Goal: Task Accomplishment & Management: Use online tool/utility

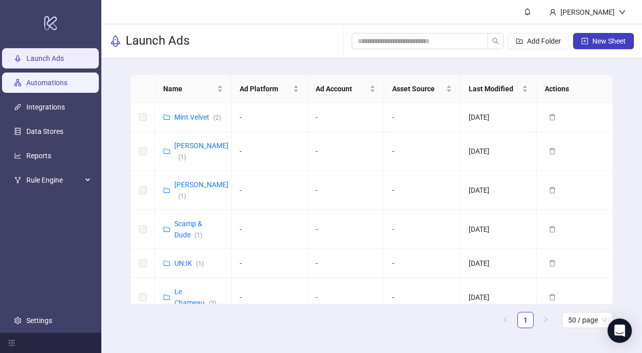
click at [47, 87] on link "Automations" at bounding box center [46, 83] width 41 height 8
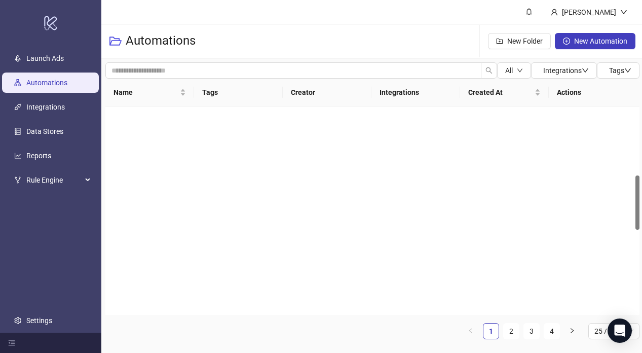
scroll to position [639, 0]
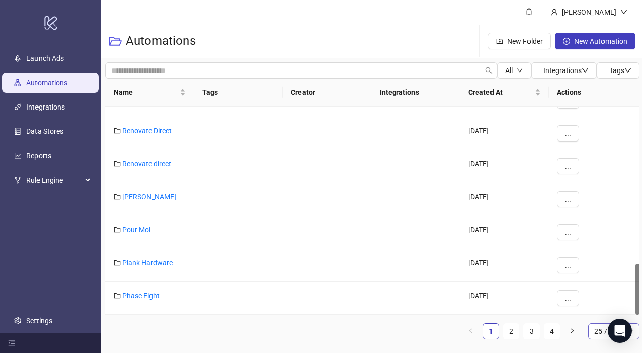
click at [595, 330] on span "25 / page" at bounding box center [614, 331] width 39 height 15
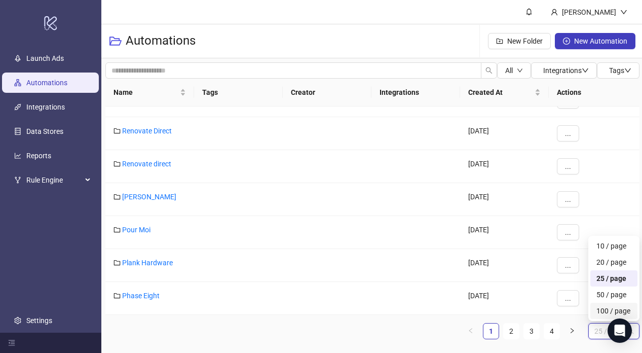
click at [602, 307] on div "100 / page" at bounding box center [614, 310] width 35 height 11
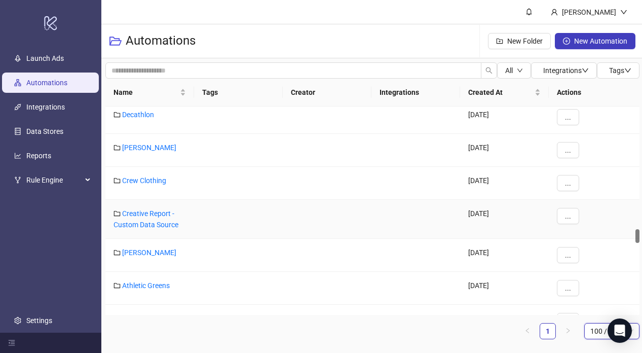
scroll to position [1817, 0]
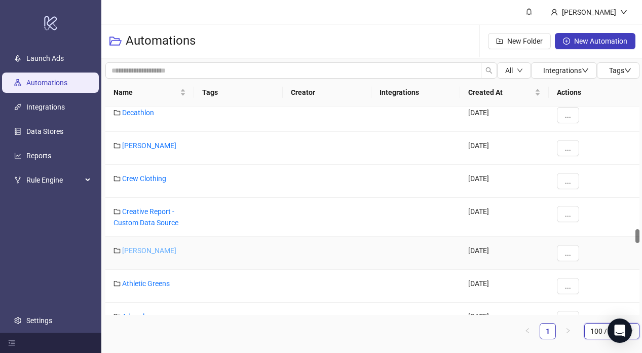
click at [131, 252] on link "Christy" at bounding box center [149, 250] width 54 height 8
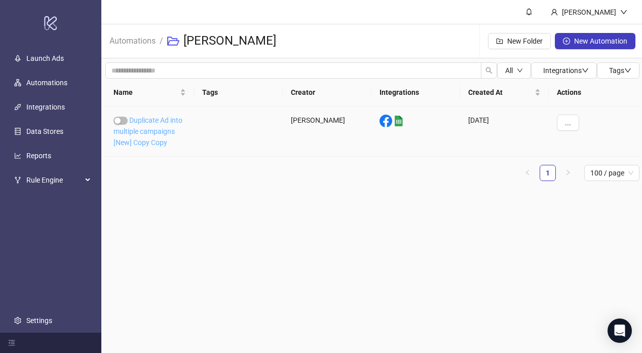
click at [155, 135] on link "Duplicate Ad into multiple campaigns [New] Copy Copy" at bounding box center [148, 131] width 69 height 30
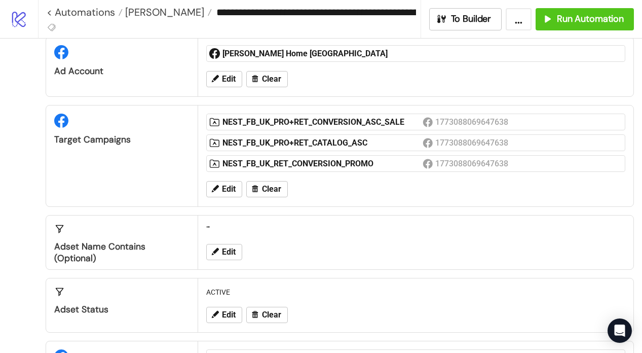
scroll to position [38, 0]
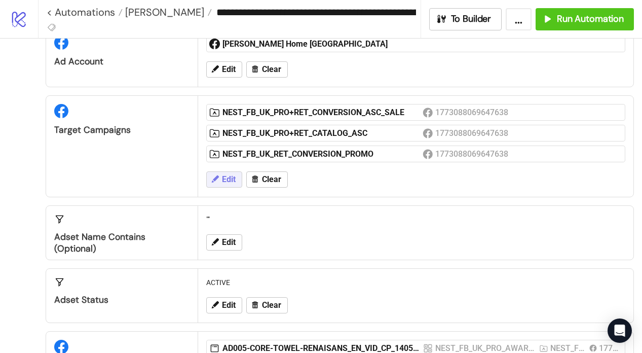
click at [233, 178] on span "Edit" at bounding box center [229, 179] width 14 height 9
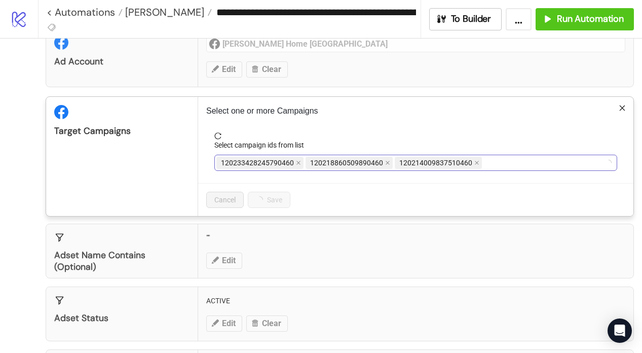
click at [380, 162] on span "120218860509890460" at bounding box center [346, 162] width 73 height 11
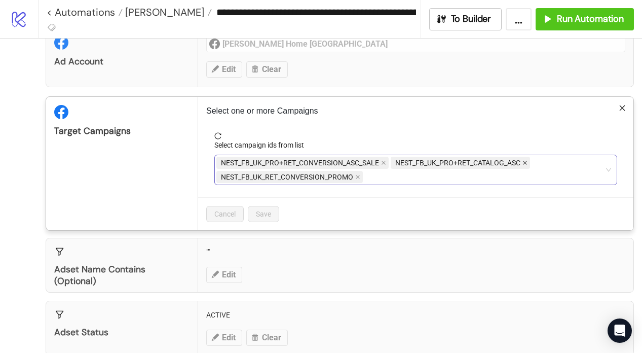
click at [525, 161] on icon "close" at bounding box center [525, 162] width 5 height 5
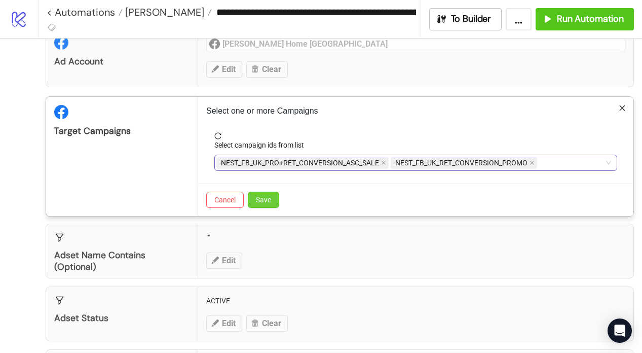
click at [272, 202] on button "Save" at bounding box center [263, 200] width 31 height 16
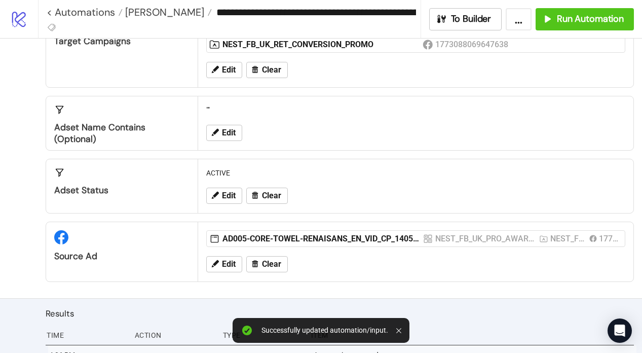
scroll to position [126, 0]
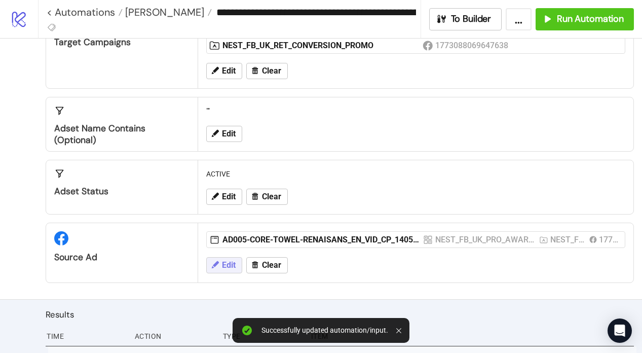
click at [230, 263] on span "Edit" at bounding box center [229, 265] width 14 height 9
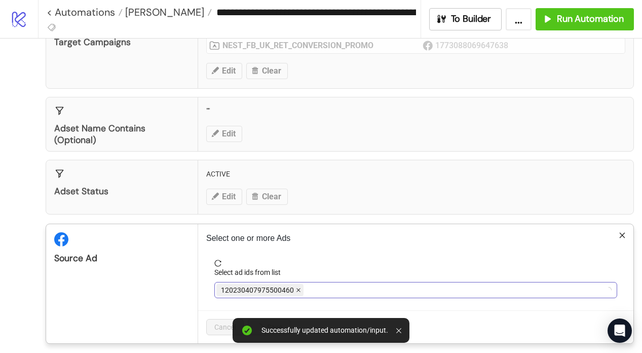
click at [297, 289] on icon "close" at bounding box center [298, 290] width 5 height 5
click at [293, 289] on div at bounding box center [411, 290] width 388 height 14
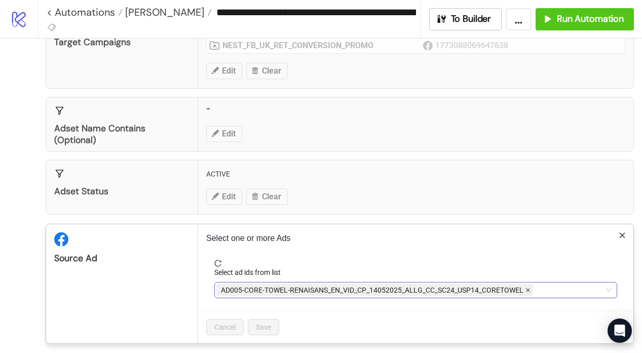
click at [526, 288] on icon "close" at bounding box center [528, 290] width 5 height 5
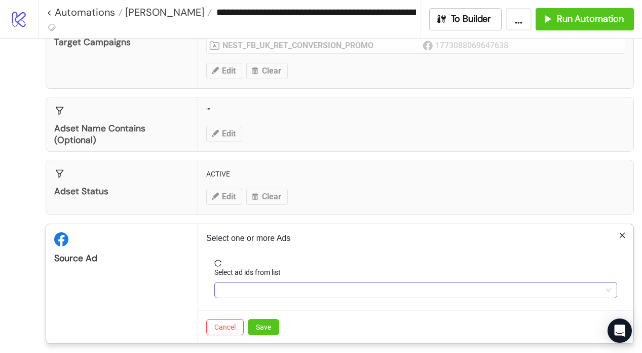
click at [515, 292] on div at bounding box center [411, 290] width 388 height 14
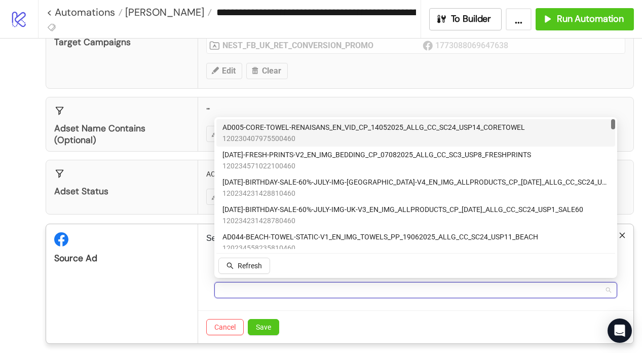
scroll to position [145, 0]
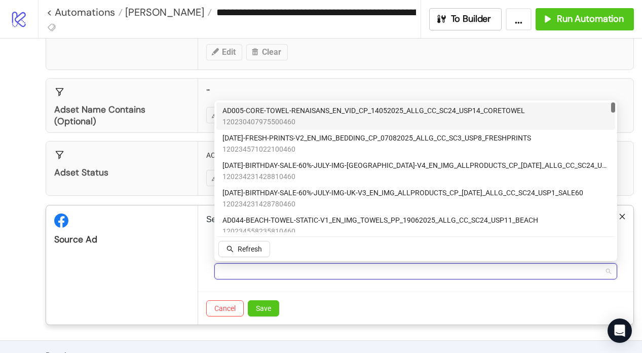
paste input "**********"
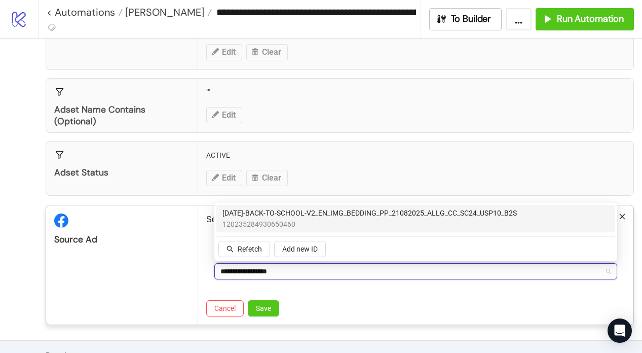
click at [359, 212] on span "AD200-BACK-TO-SCHOOL-V2_EN_IMG_BEDDING_PP_21082025_ALLG_CC_SC24_USP10_B2S" at bounding box center [370, 212] width 295 height 11
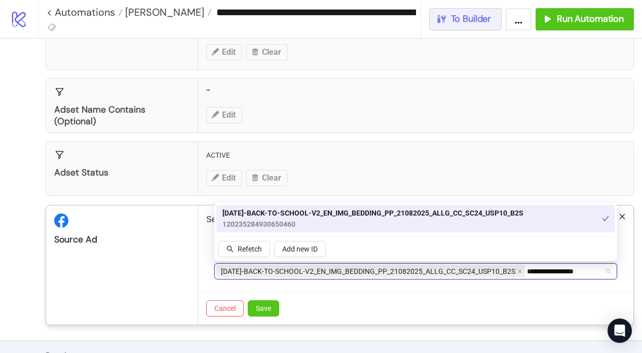
type input "**********"
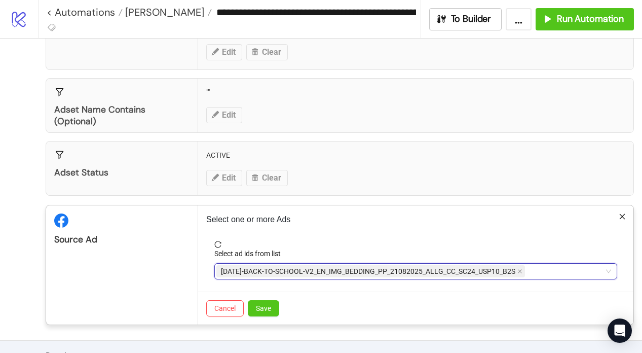
paste input "**********"
type input "**********"
click at [370, 292] on div "Select one or more Ads Select ad ids from list AD200-BACK-TO-SCHOOL-V2_EN_IMG_B…" at bounding box center [416, 264] width 436 height 119
paste input "**********"
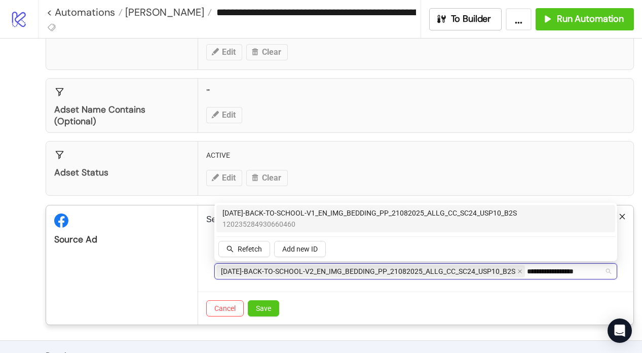
click at [406, 215] on span "AD199-BACK-TO-SCHOOL-V1_EN_IMG_BEDDING_PP_21082025_ALLG_CC_SC24_USP10_B2S" at bounding box center [370, 212] width 295 height 11
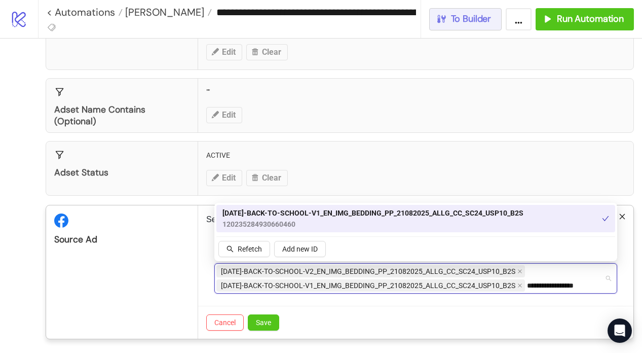
type input "**********"
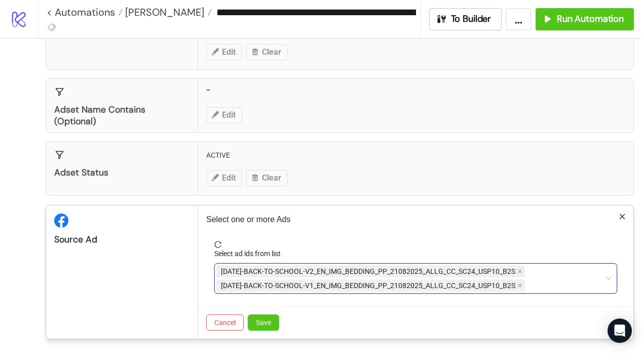
paste input "**********"
type input "**********"
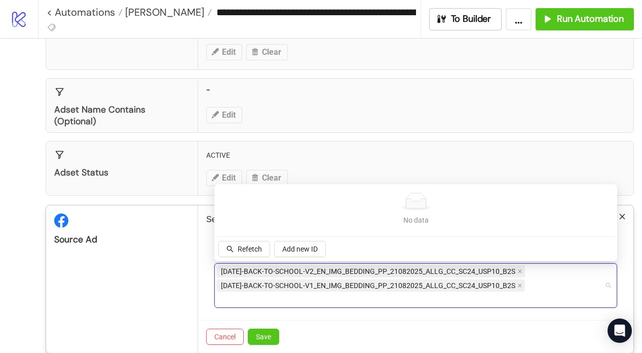
click at [382, 297] on form "Select ad ids from list AD200-BACK-TO-SCHOOL-V2_EN_IMG_BEDDING_PP_21082025_ALLG…" at bounding box center [415, 280] width 419 height 79
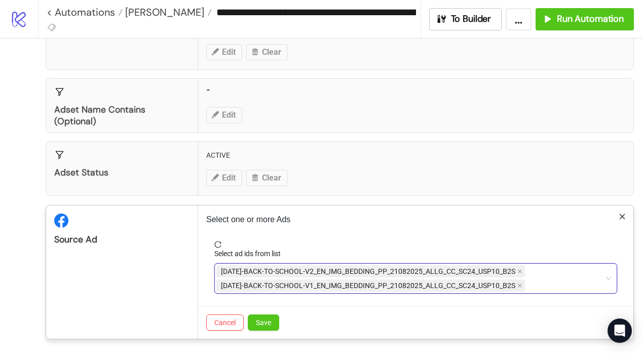
paste input "**********"
type input "**********"
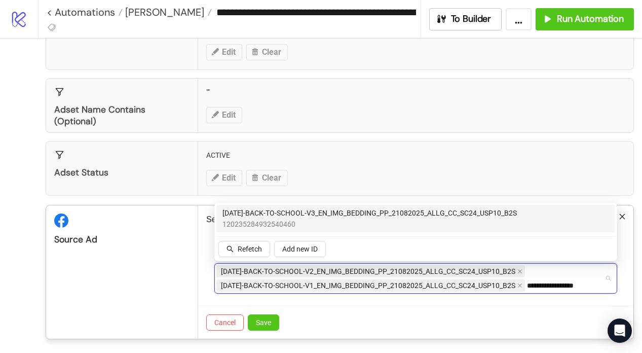
click at [348, 214] on span "AD201-BACK-TO-SCHOOL-V3_EN_IMG_BEDDING_PP_21082025_ALLG_CC_SC24_USP10_B2S" at bounding box center [370, 212] width 295 height 11
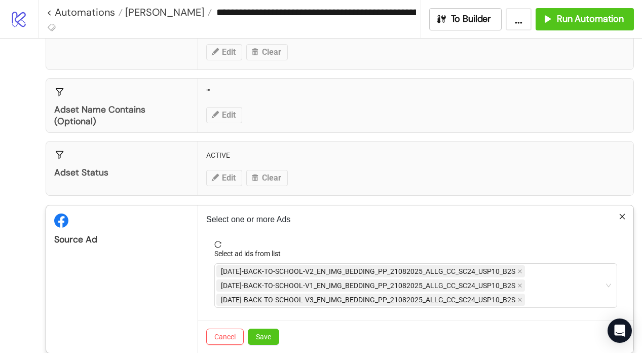
click at [401, 182] on div "Adset Status ACTIVE Edit Clear" at bounding box center [340, 168] width 589 height 55
click at [267, 335] on span "Save" at bounding box center [263, 337] width 15 height 8
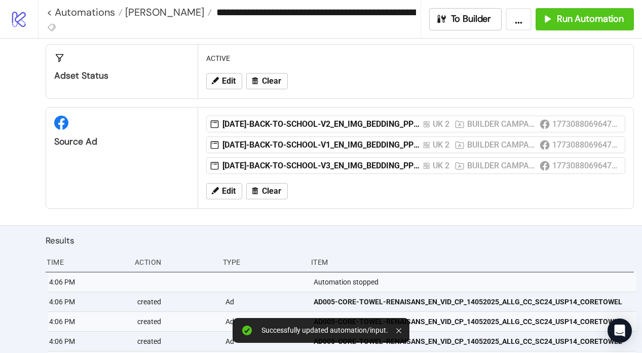
scroll to position [0, 0]
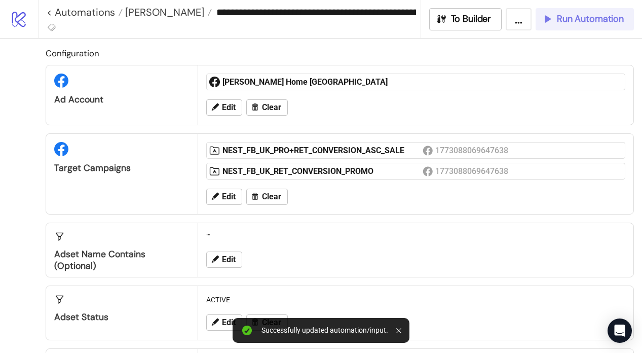
click at [587, 25] on button "Run Automation" at bounding box center [585, 19] width 98 height 22
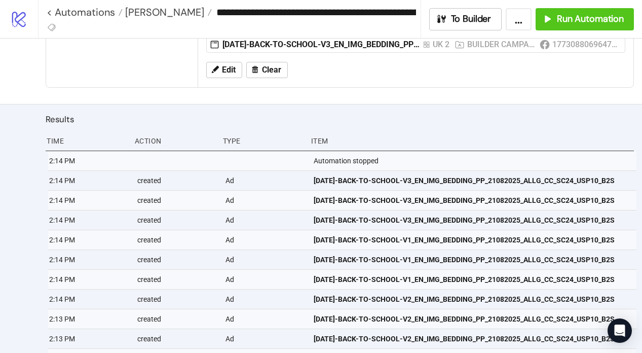
scroll to position [418, 0]
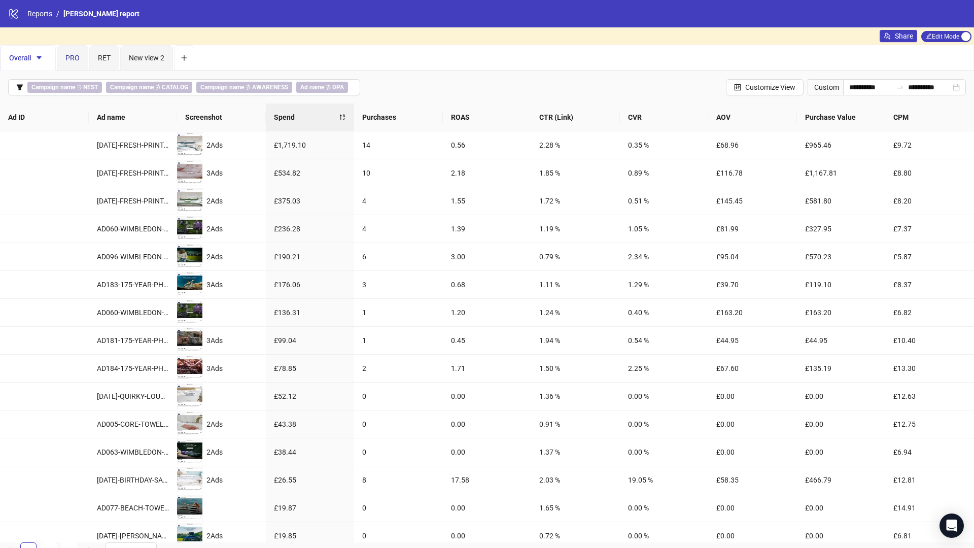
click at [75, 58] on span "PRO" at bounding box center [72, 58] width 14 height 8
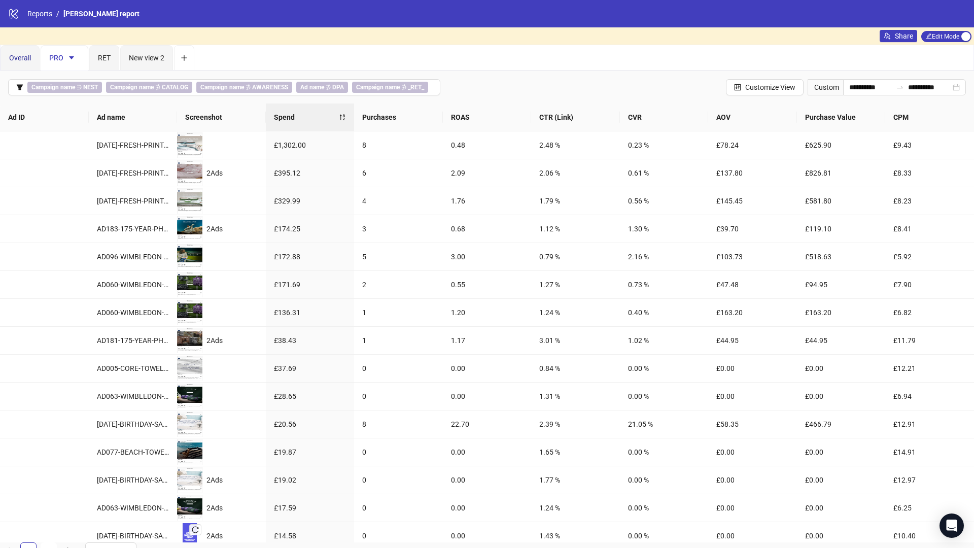
click at [18, 60] on span "Overall" at bounding box center [20, 58] width 22 height 8
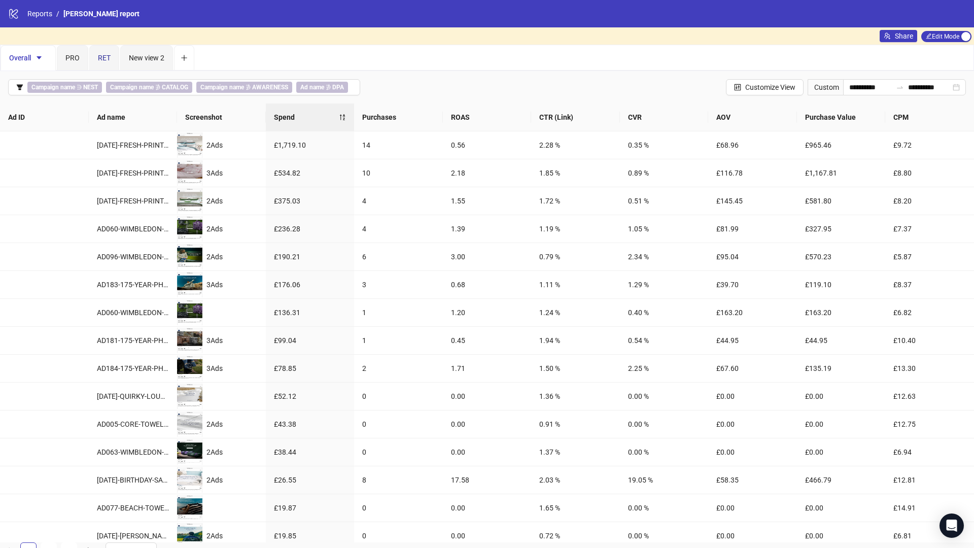
click at [106, 61] on span "RET" at bounding box center [104, 58] width 13 height 8
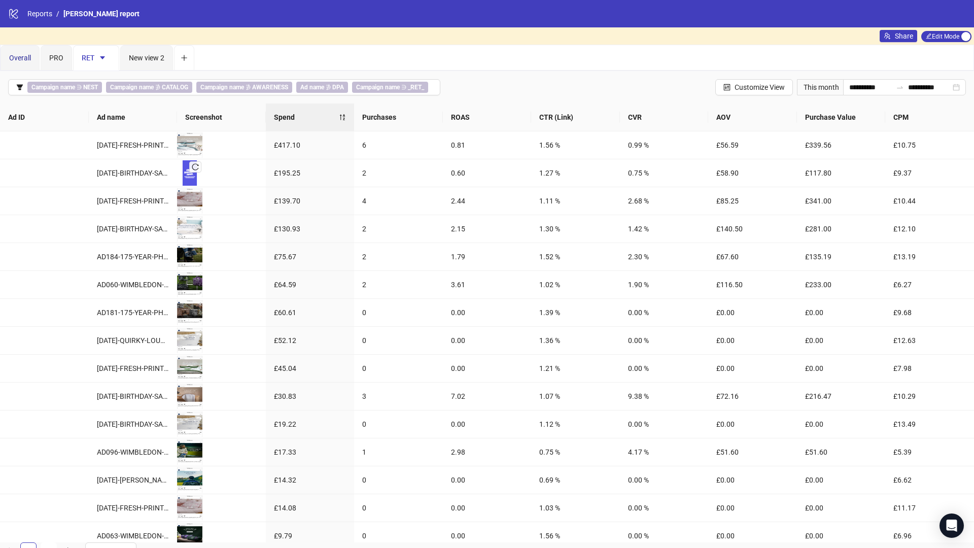
click at [26, 62] on div "Overall" at bounding box center [20, 57] width 22 height 11
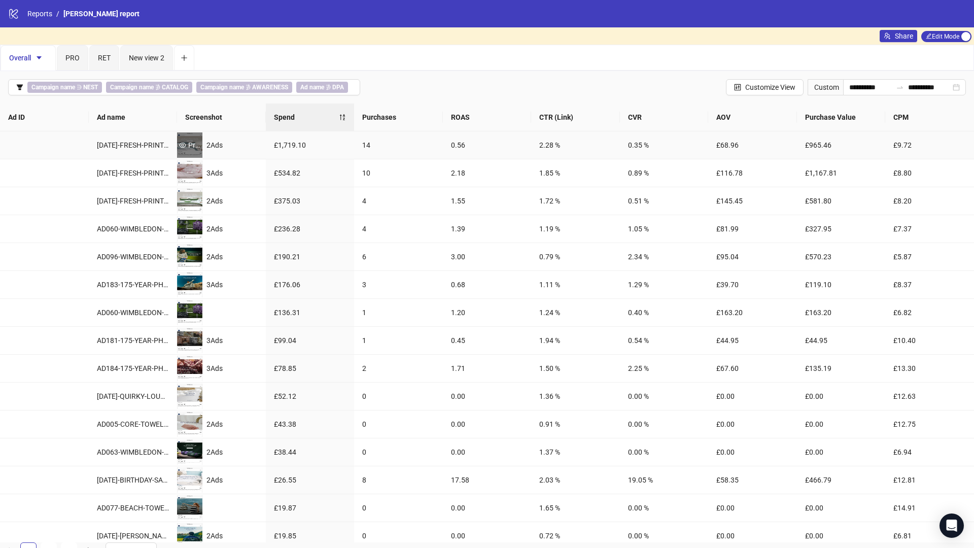
click at [189, 138] on div "Preview" at bounding box center [189, 144] width 25 height 25
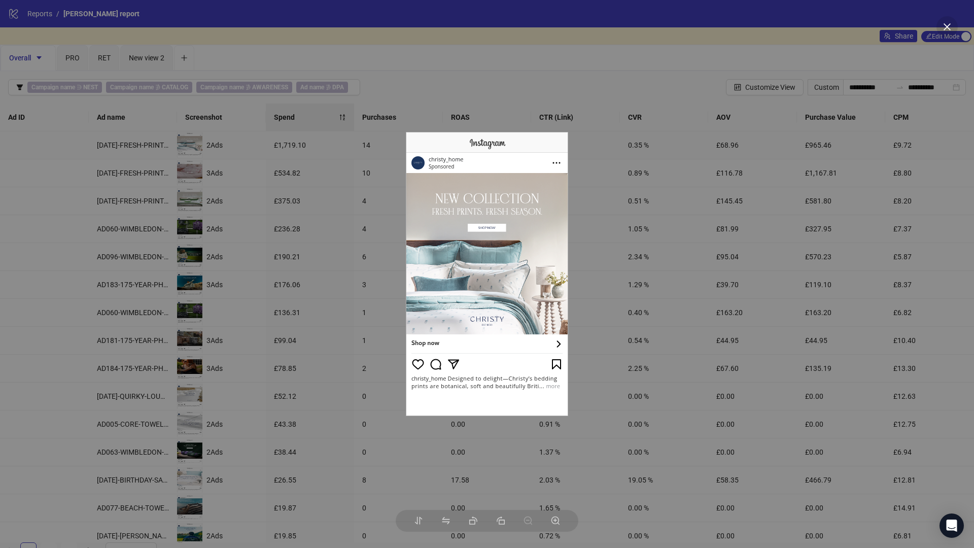
click at [538, 89] on div at bounding box center [487, 274] width 974 height 548
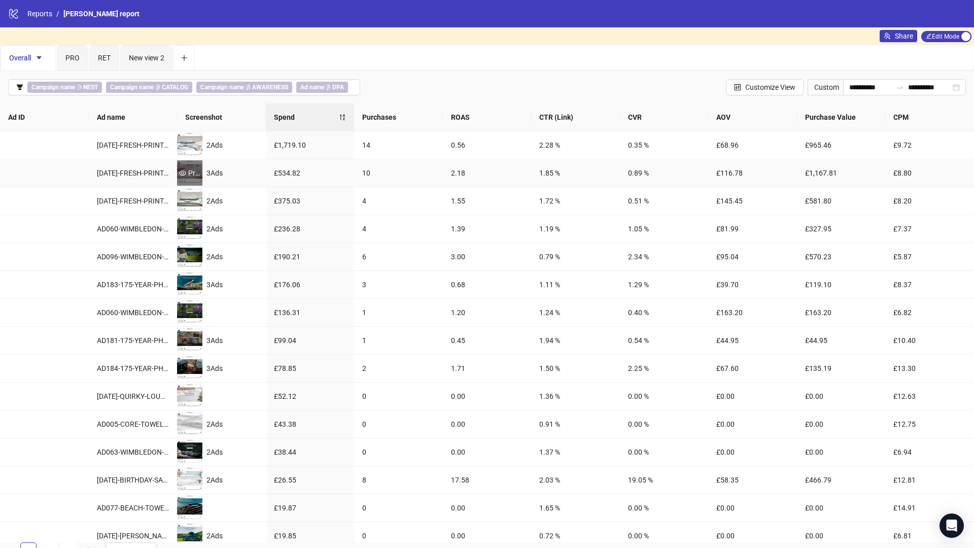
click at [189, 171] on div "Preview" at bounding box center [189, 172] width 25 height 11
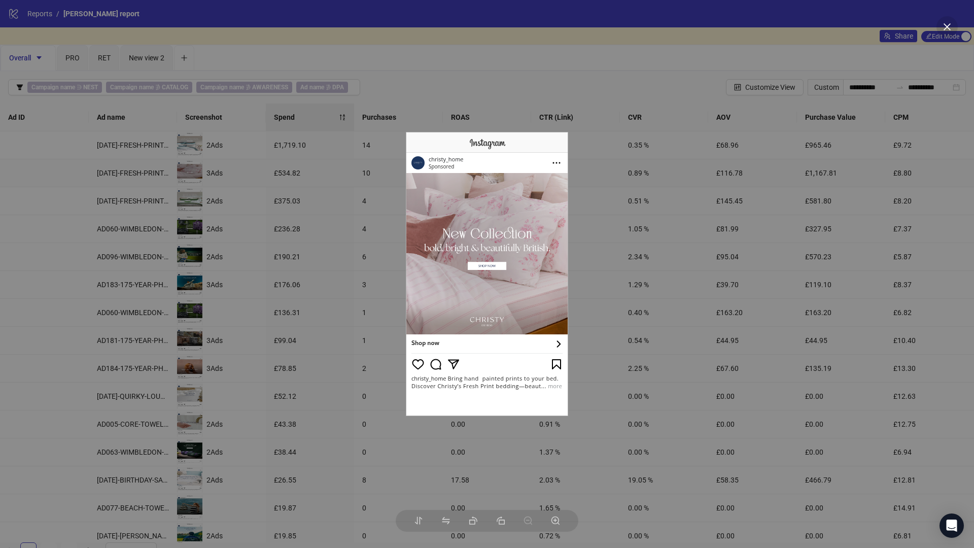
click at [614, 222] on div at bounding box center [487, 274] width 974 height 548
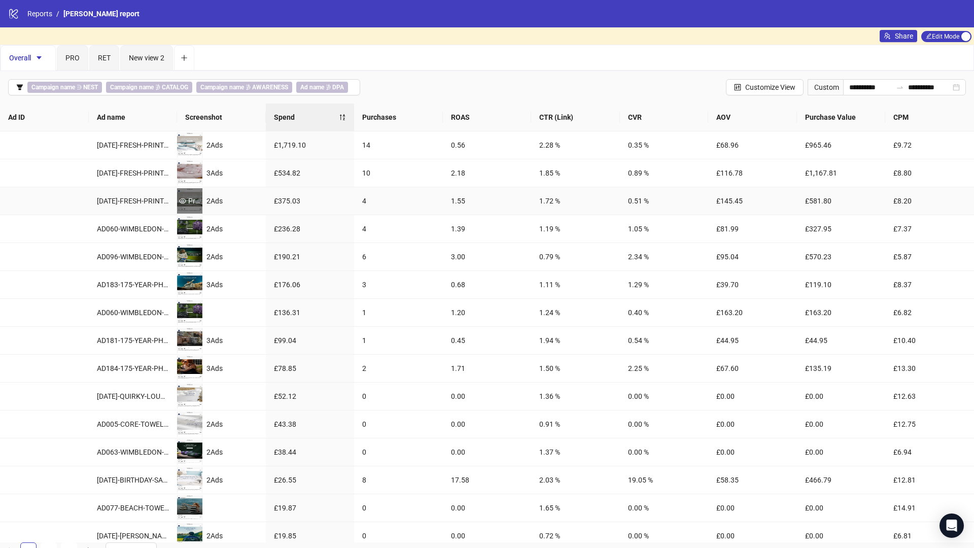
click at [191, 201] on div "Preview" at bounding box center [189, 200] width 25 height 11
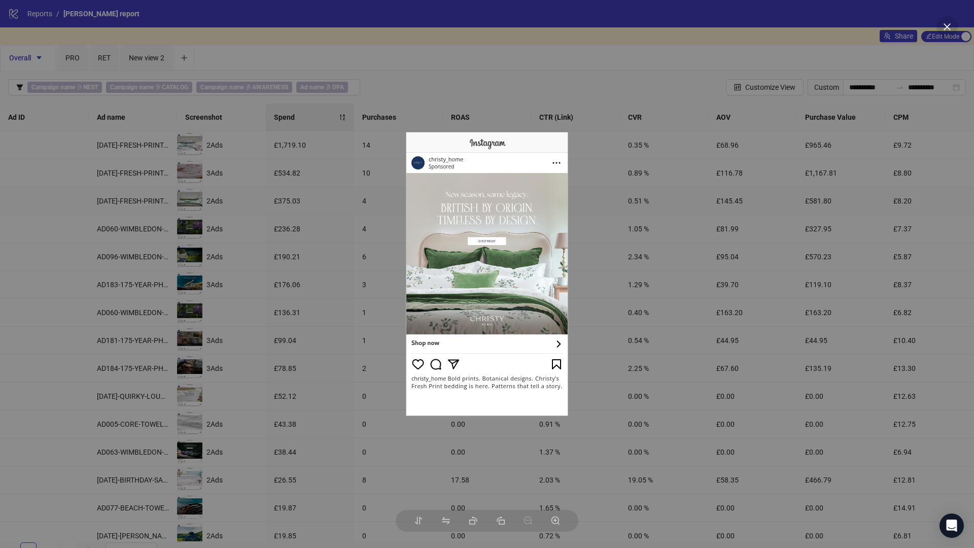
click at [320, 241] on div at bounding box center [487, 274] width 974 height 548
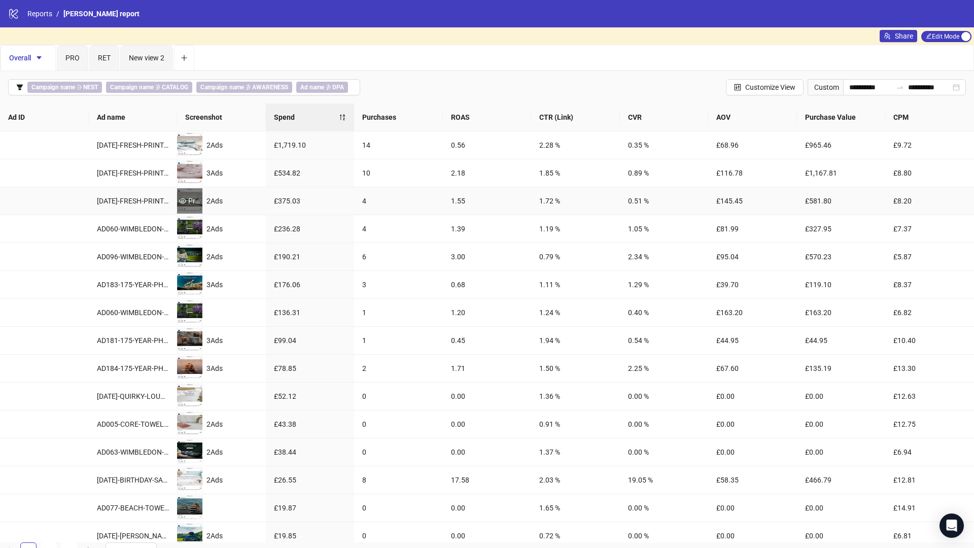
click at [190, 199] on div "Preview" at bounding box center [189, 200] width 25 height 11
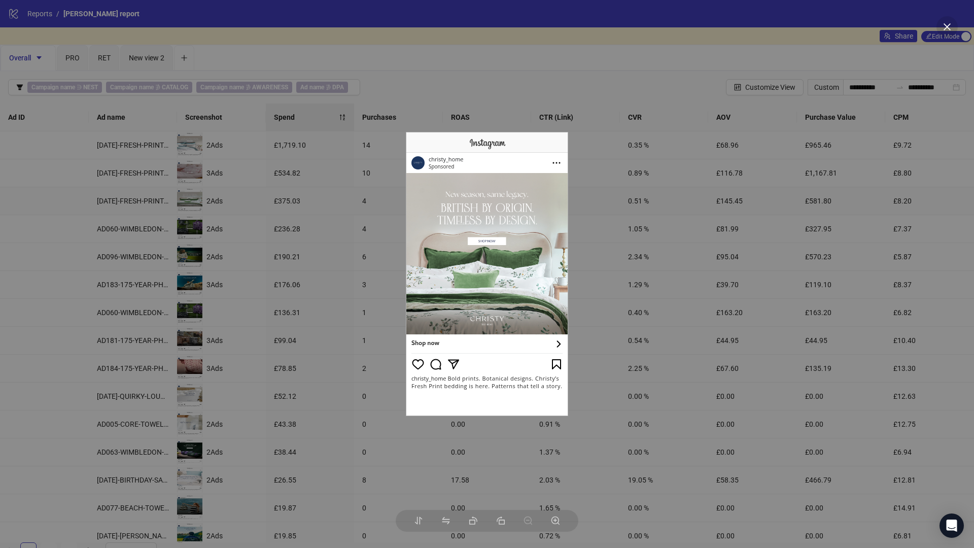
click at [566, 352] on img at bounding box center [487, 274] width 162 height 284
click at [601, 352] on div at bounding box center [487, 274] width 974 height 548
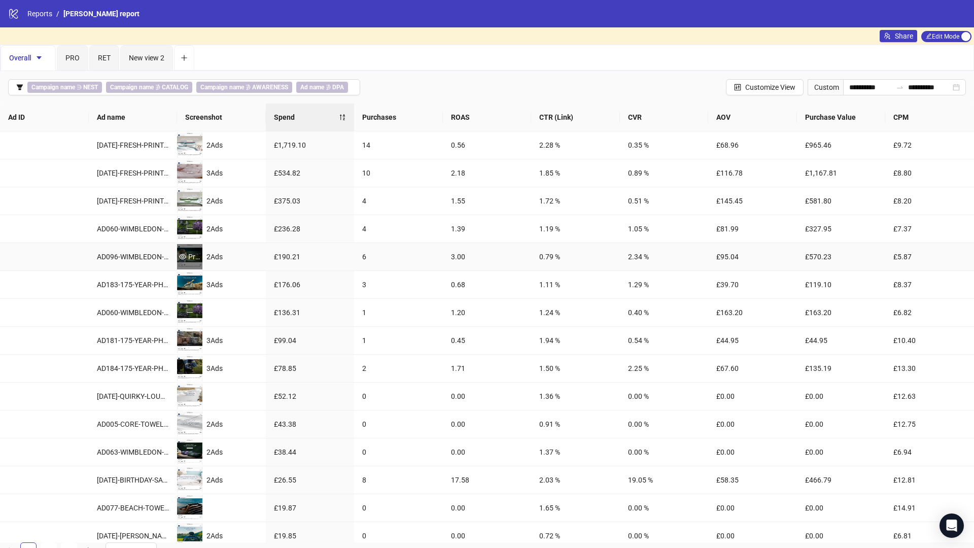
click at [191, 257] on div "Preview" at bounding box center [189, 256] width 25 height 11
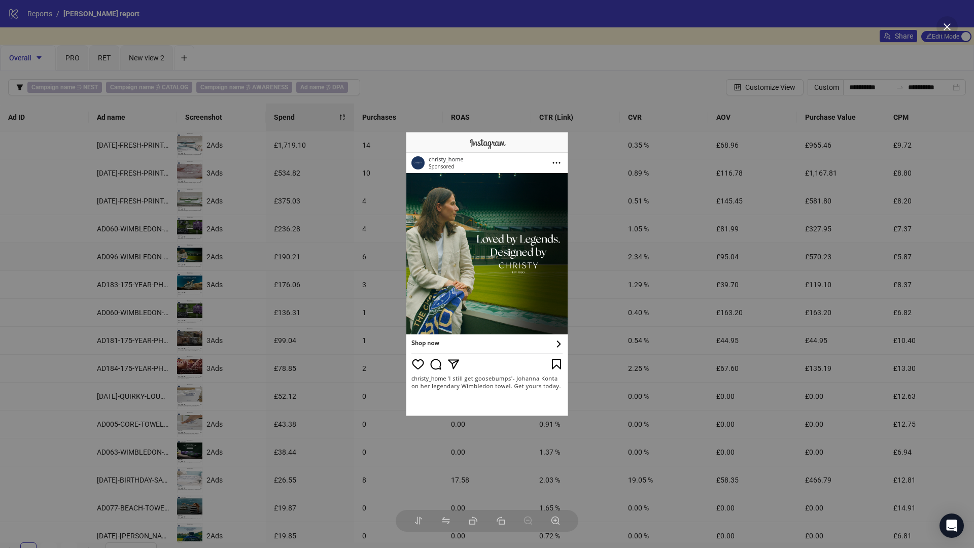
click at [352, 273] on div at bounding box center [487, 274] width 974 height 548
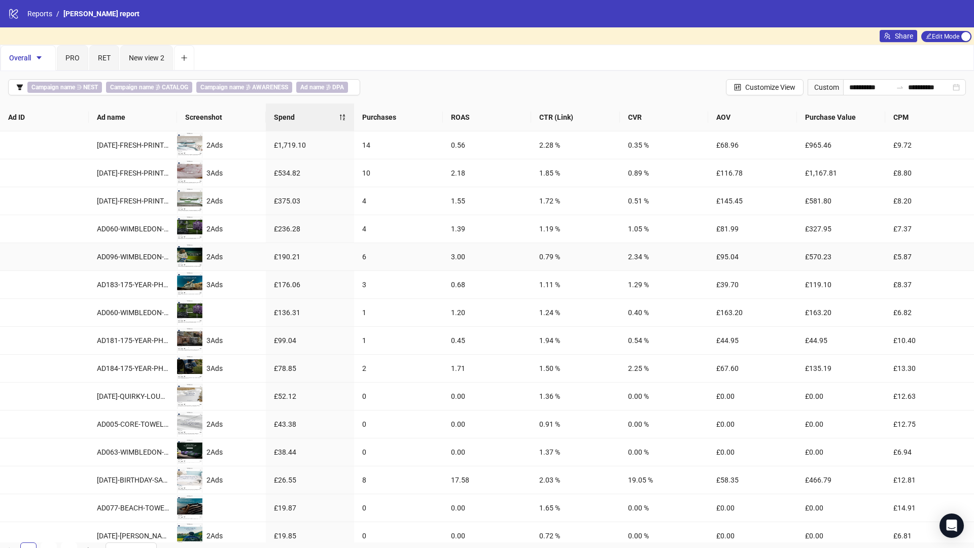
click at [411, 263] on td "6" at bounding box center [398, 257] width 89 height 28
click at [187, 256] on div "Preview" at bounding box center [189, 256] width 25 height 11
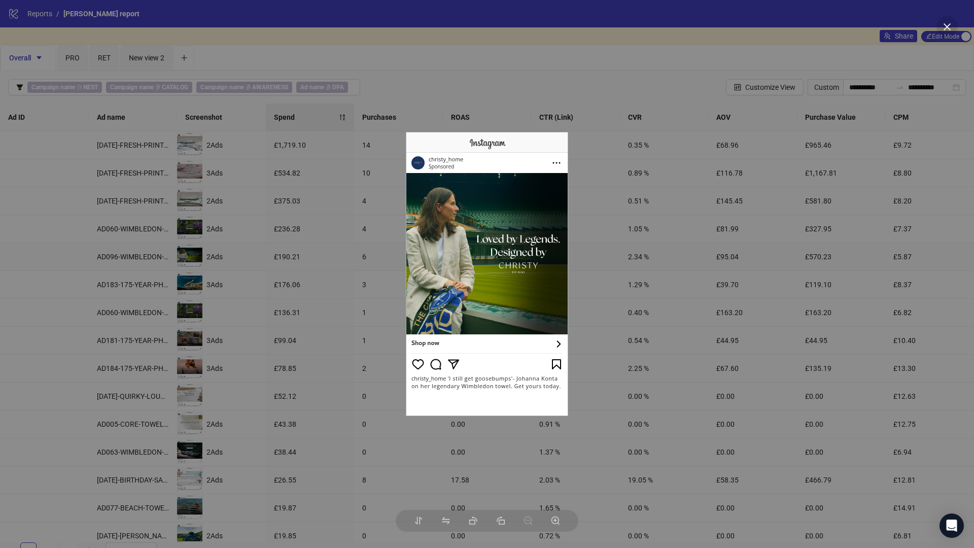
click at [642, 38] on div at bounding box center [487, 274] width 974 height 548
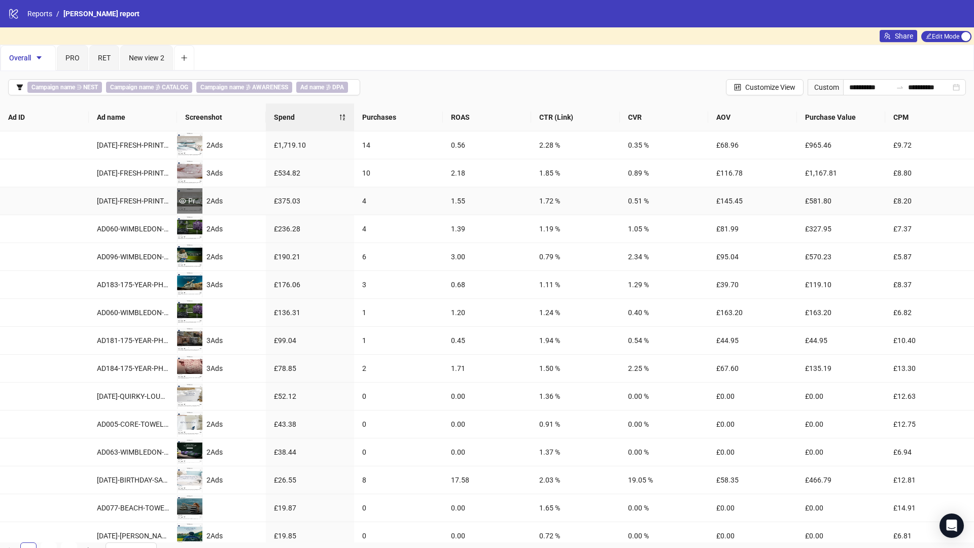
click at [197, 199] on div "Preview" at bounding box center [189, 200] width 25 height 11
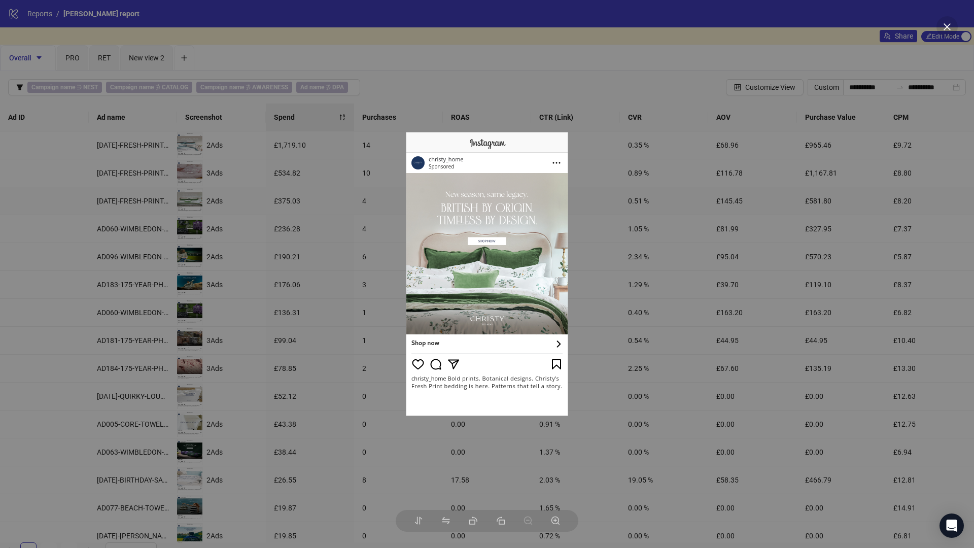
click at [624, 233] on div at bounding box center [487, 274] width 974 height 548
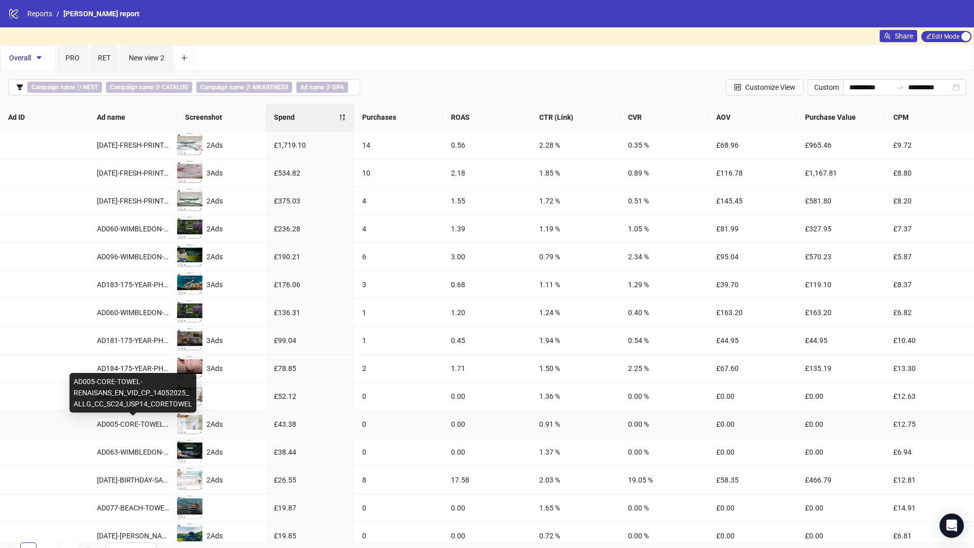
click at [148, 352] on div "AD005-CORE-TOWEL-RENAISANS_EN_VID_CP_14052025_ALLG_CC_SC24_USP14_CORETOWEL" at bounding box center [133, 423] width 73 height 11
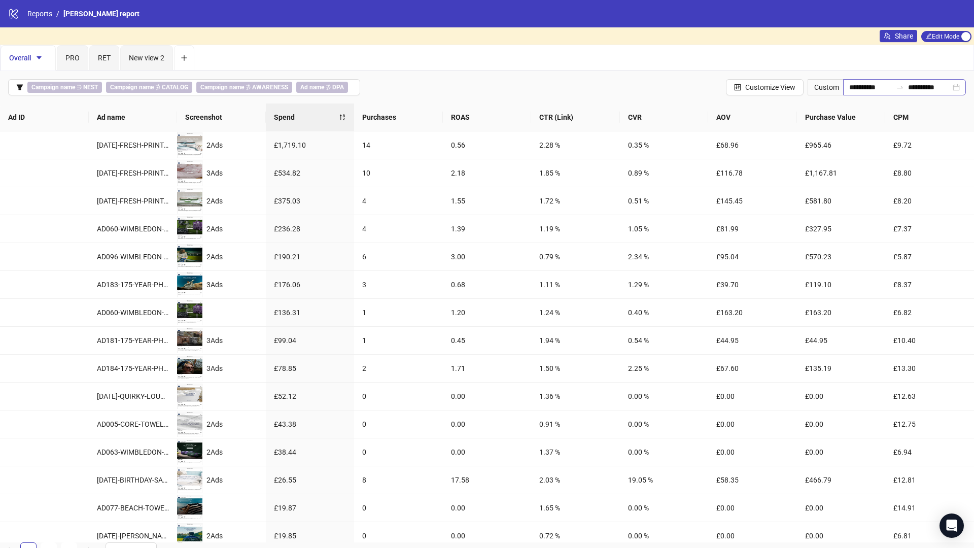
click at [642, 93] on div "**********" at bounding box center [904, 87] width 123 height 16
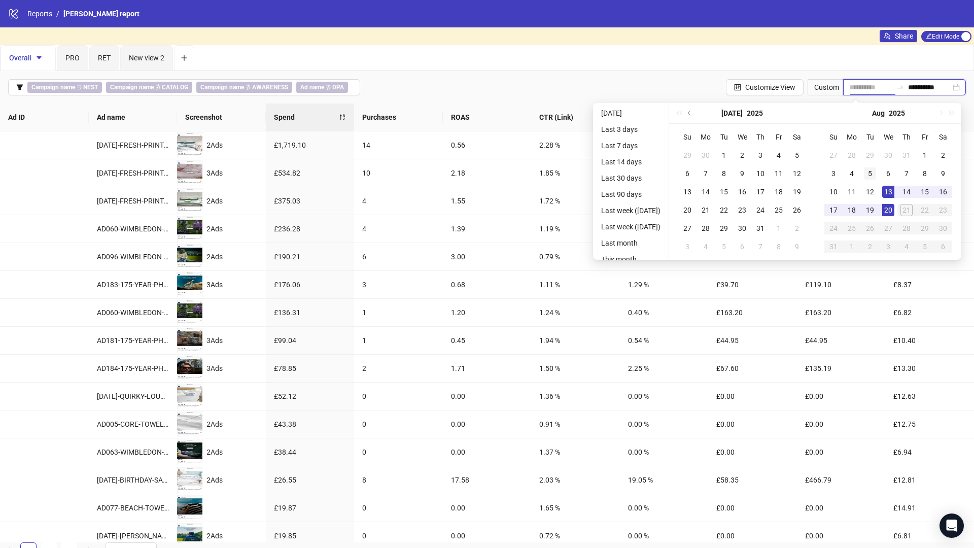
type input "**********"
click at [642, 173] on div "5" at bounding box center [870, 173] width 12 height 12
type input "**********"
click at [642, 208] on div "20" at bounding box center [888, 210] width 12 height 12
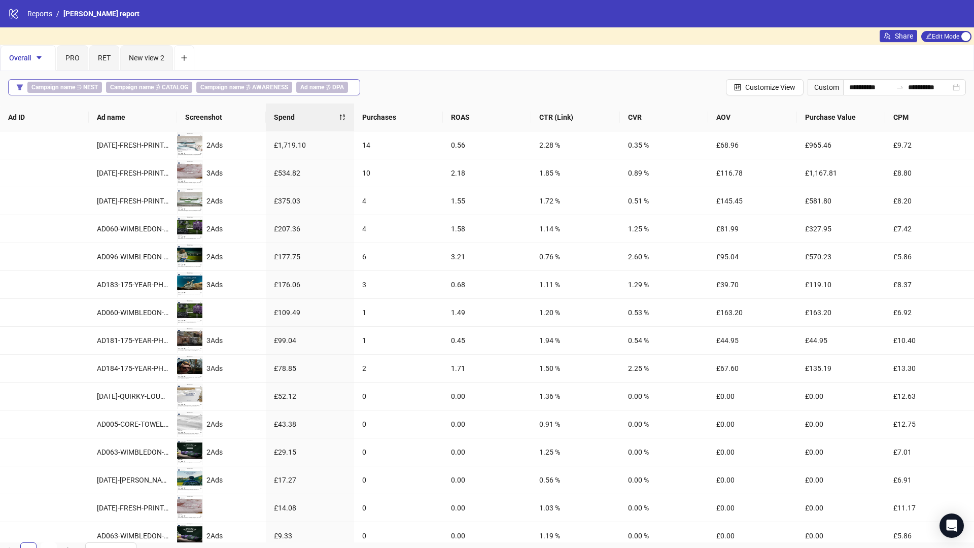
click at [18, 86] on icon "filter" at bounding box center [20, 87] width 6 height 6
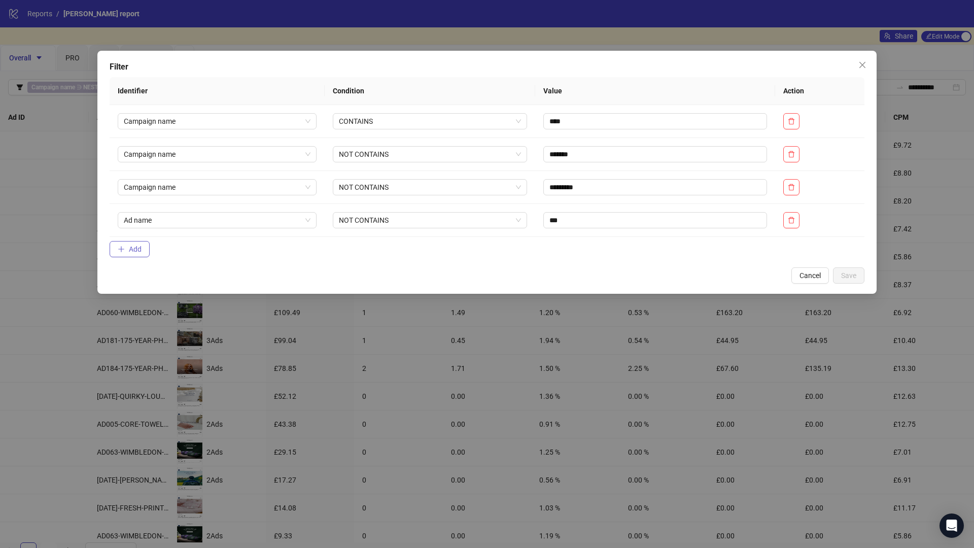
click at [143, 248] on button "Add" at bounding box center [130, 249] width 40 height 16
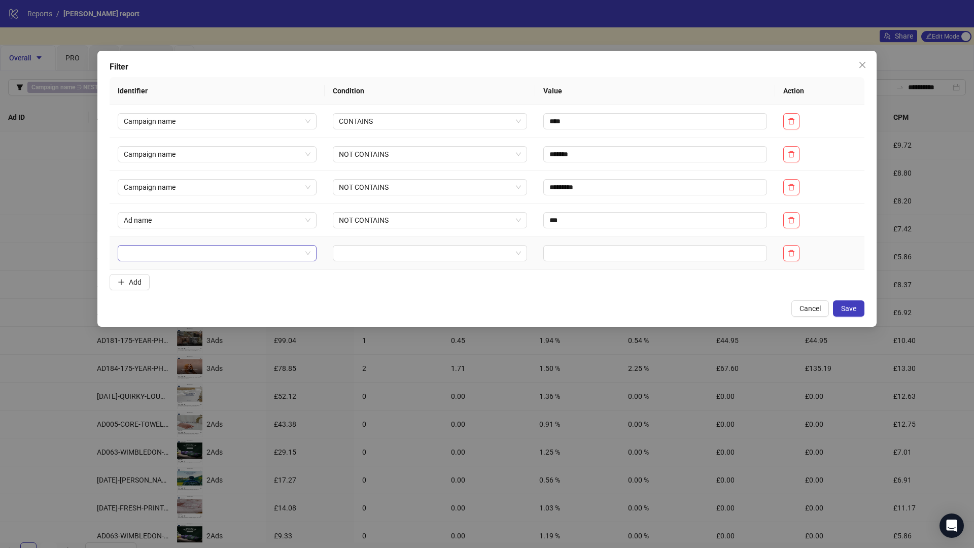
click at [247, 258] on input "search" at bounding box center [212, 252] width 177 height 15
type input "*******"
click at [246, 271] on div "Ad name" at bounding box center [216, 273] width 181 height 11
click at [363, 254] on input "search" at bounding box center [425, 252] width 173 height 15
click at [376, 293] on div "CONTAINS" at bounding box center [427, 289] width 176 height 11
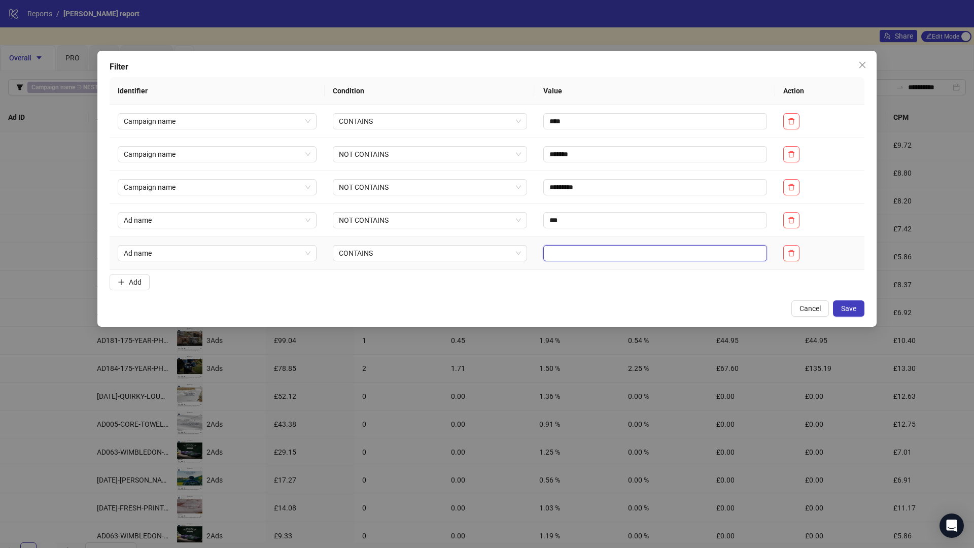
click at [573, 254] on input "text" at bounding box center [655, 253] width 224 height 16
click at [642, 303] on button "Save" at bounding box center [848, 308] width 31 height 16
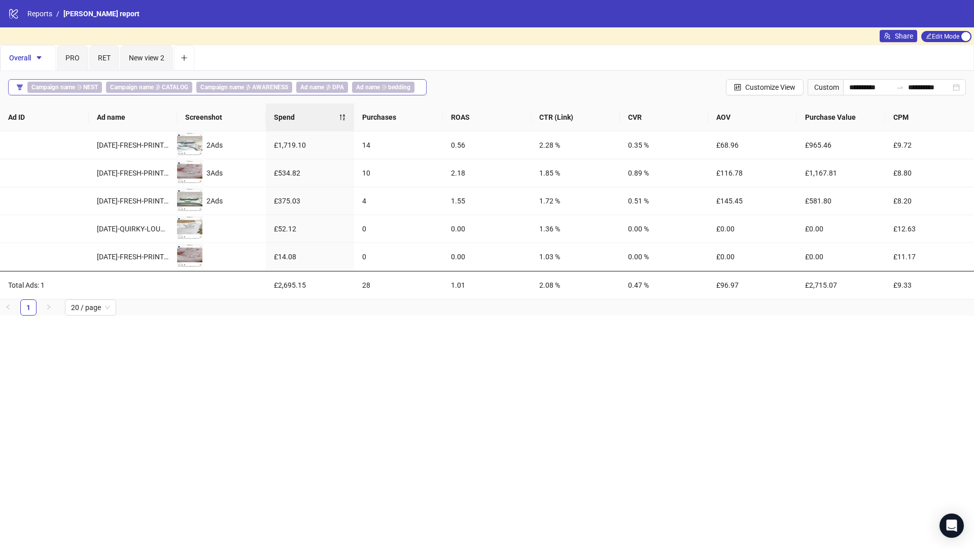
click at [90, 86] on b "NEST" at bounding box center [90, 87] width 15 height 7
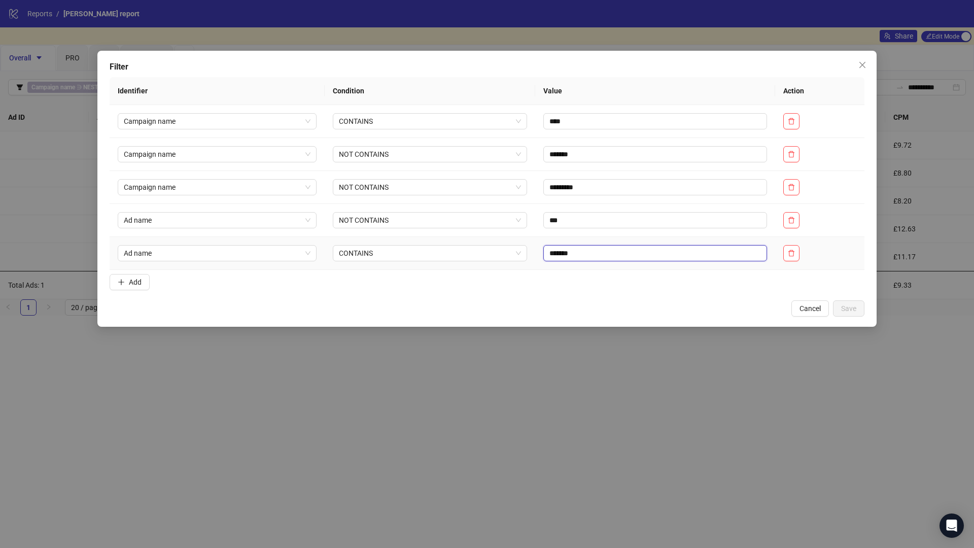
click at [588, 252] on input "*******" at bounding box center [655, 253] width 224 height 16
drag, startPoint x: 585, startPoint y: 253, endPoint x: 540, endPoint y: 255, distance: 45.7
click at [543, 255] on input "*******" at bounding box center [655, 253] width 224 height 16
type input "******"
click at [642, 311] on span "Save" at bounding box center [848, 308] width 15 height 8
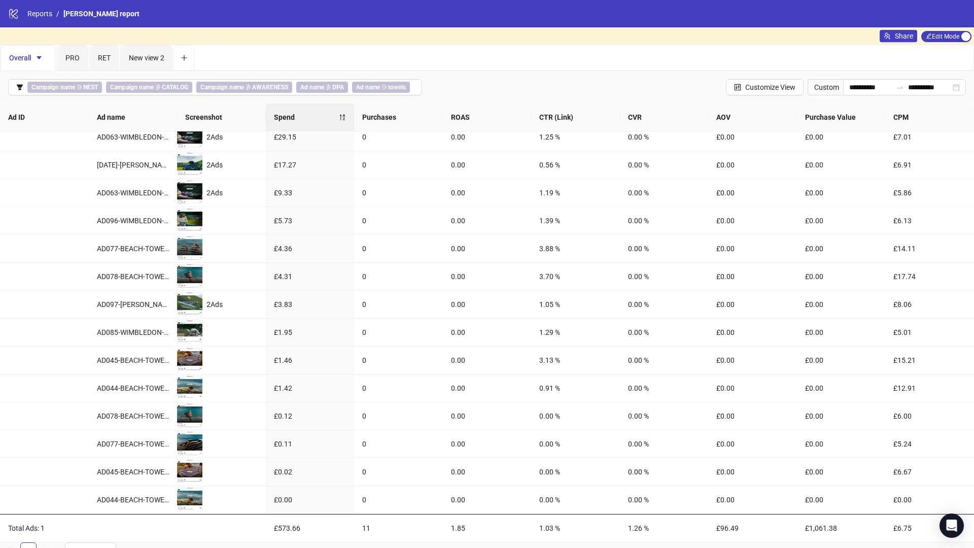
scroll to position [90, 0]
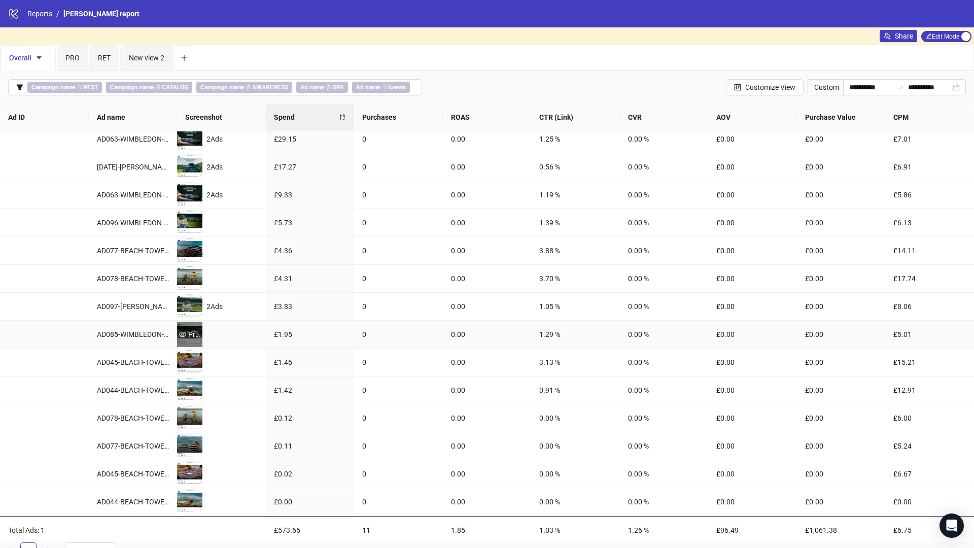
click at [192, 330] on div "Preview" at bounding box center [189, 334] width 25 height 11
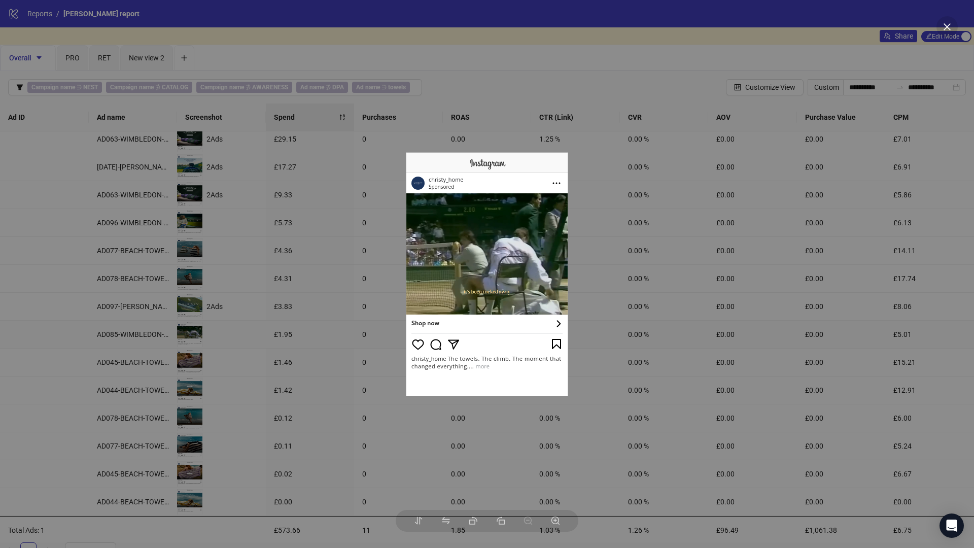
click at [475, 269] on img at bounding box center [487, 273] width 162 height 243
click at [292, 272] on div at bounding box center [487, 274] width 974 height 548
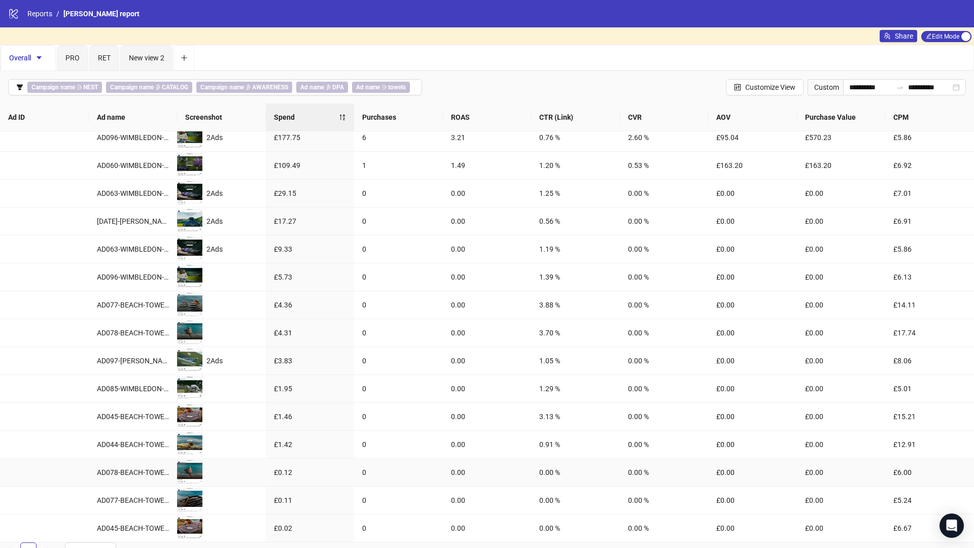
scroll to position [0, 0]
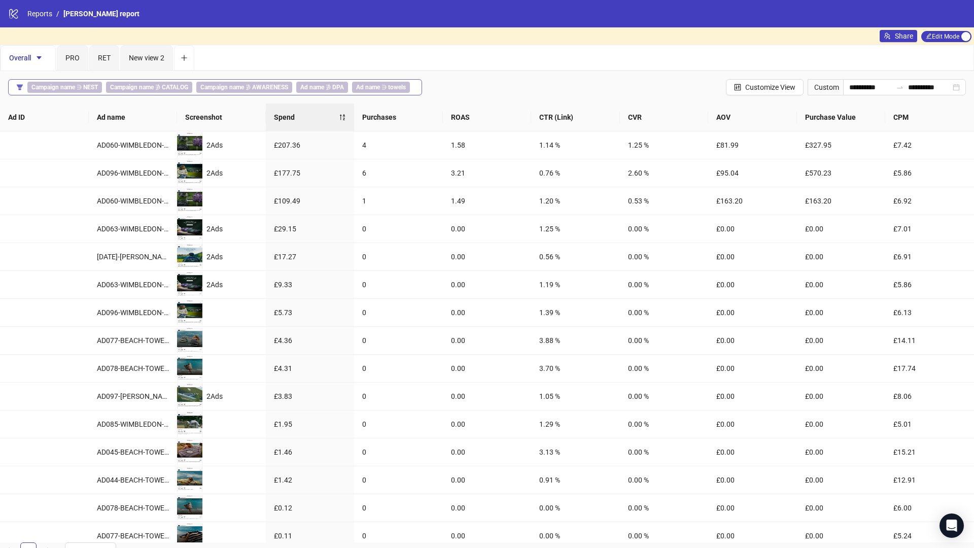
click at [319, 86] on b "Ad name" at bounding box center [312, 87] width 24 height 7
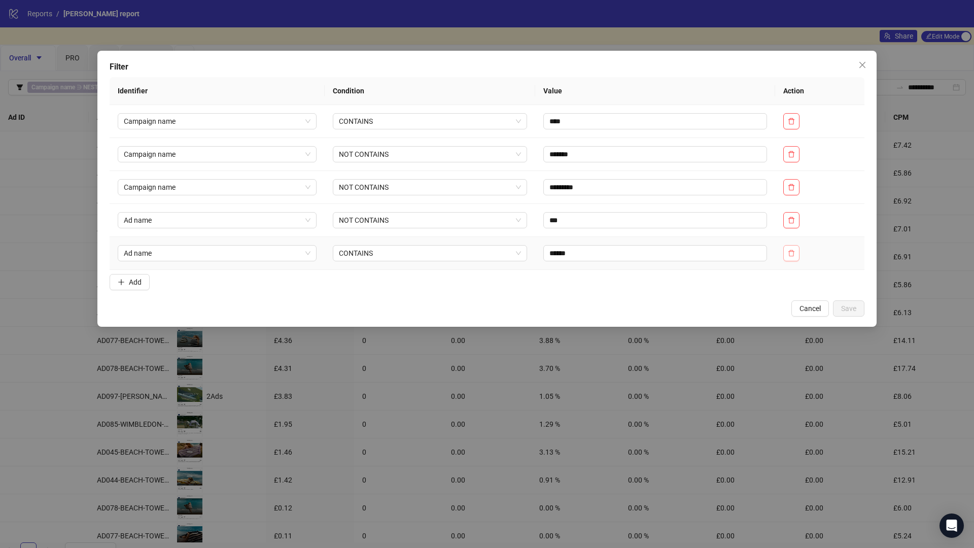
click at [642, 257] on button "button" at bounding box center [791, 253] width 16 height 16
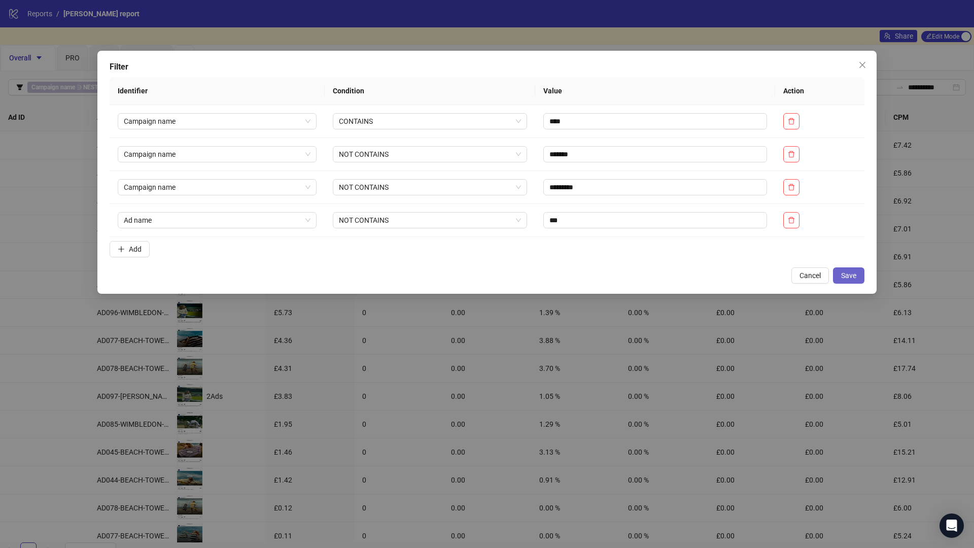
click at [642, 278] on span "Save" at bounding box center [848, 275] width 15 height 8
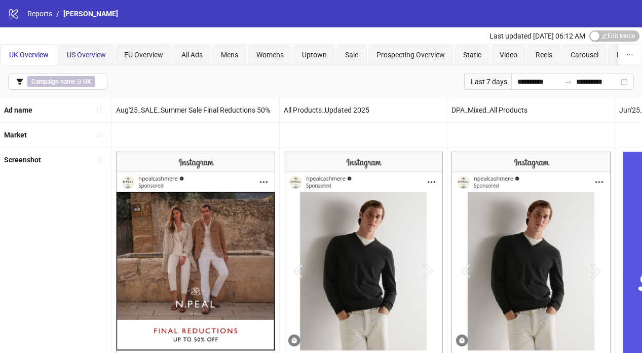
click at [77, 59] on div "US Overview" at bounding box center [86, 54] width 39 height 11
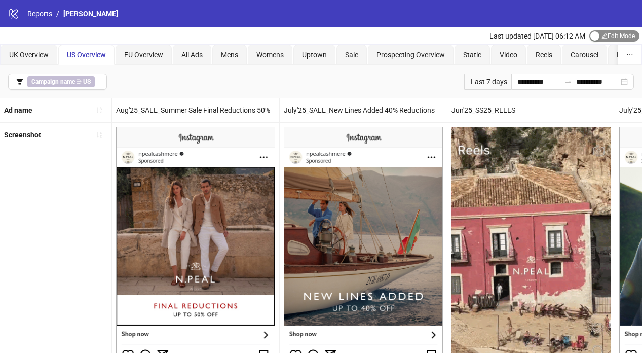
click at [595, 38] on div "button" at bounding box center [595, 35] width 9 height 9
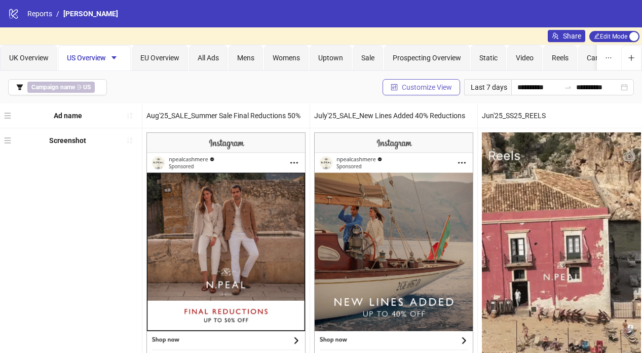
click at [432, 91] on span "Customize View" at bounding box center [427, 87] width 50 height 8
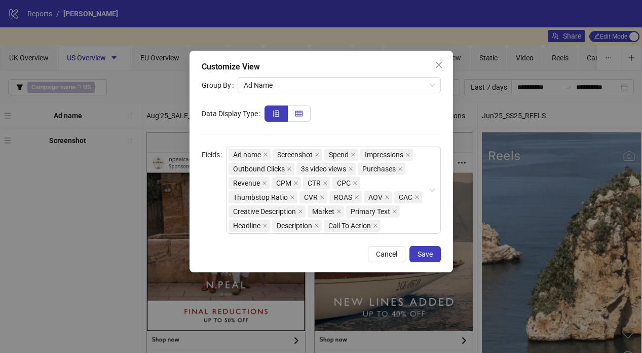
click at [299, 111] on icon "table" at bounding box center [299, 114] width 7 height 6
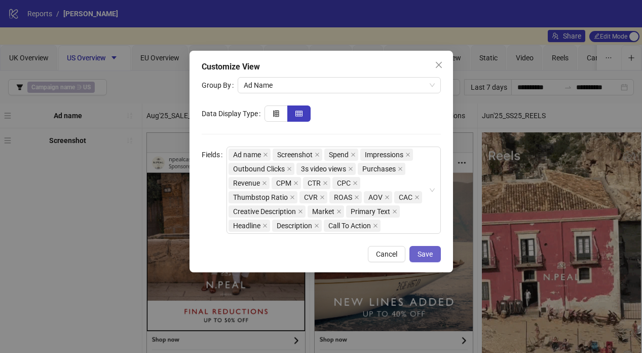
click at [429, 255] on span "Save" at bounding box center [425, 254] width 15 height 8
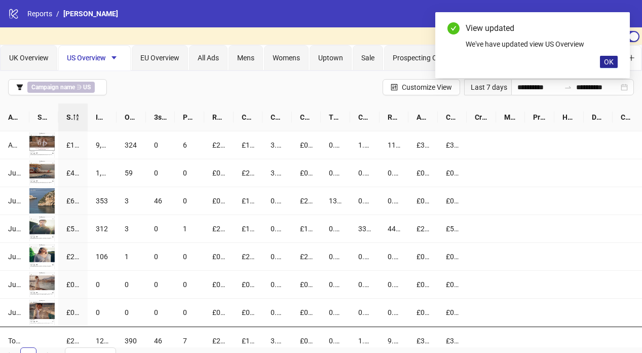
click at [614, 63] on span "OK" at bounding box center [609, 62] width 10 height 8
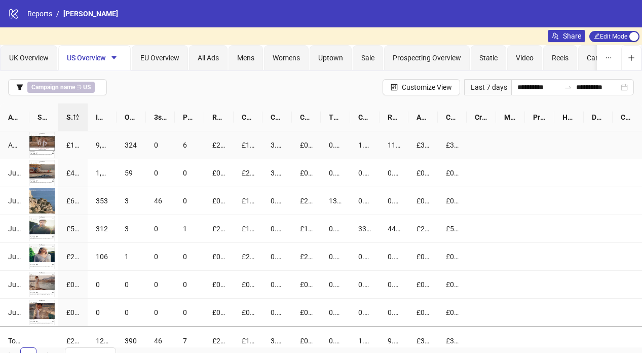
scroll to position [2, 0]
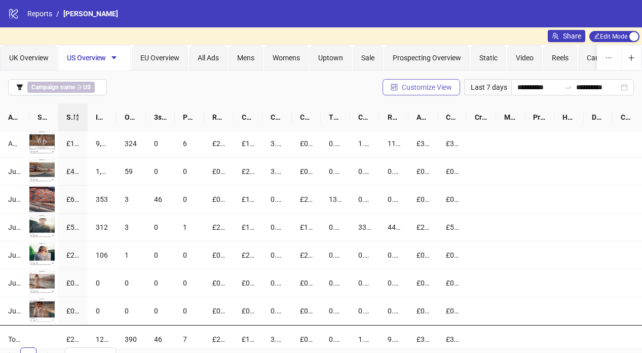
click at [433, 86] on span "Customize View" at bounding box center [427, 87] width 50 height 8
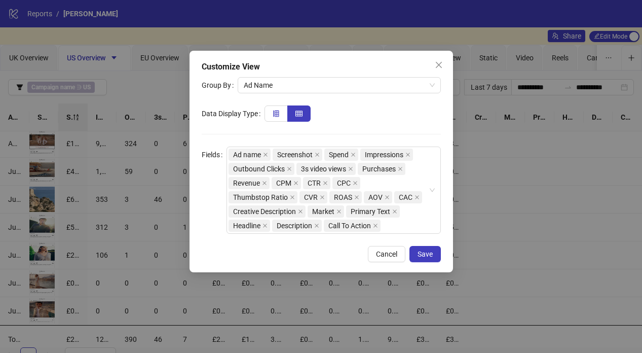
click at [281, 115] on label at bounding box center [276, 113] width 23 height 16
click at [424, 253] on span "Save" at bounding box center [425, 254] width 15 height 8
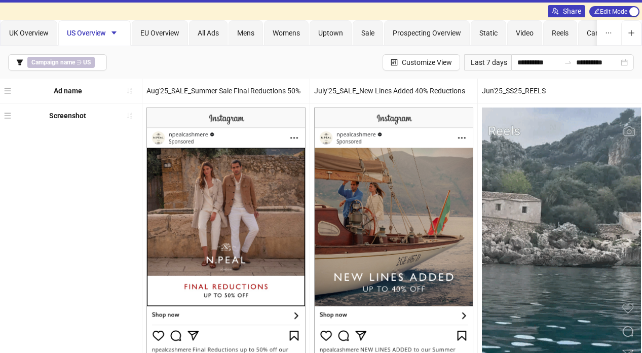
scroll to position [0, 0]
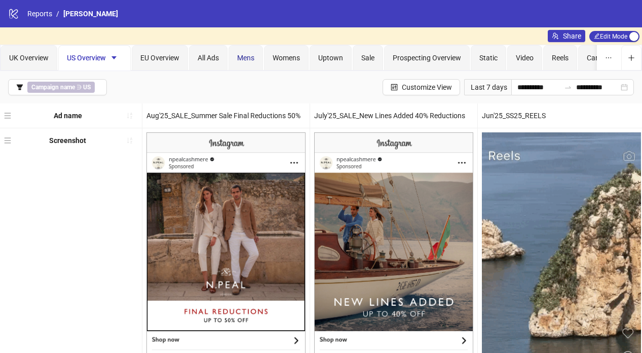
click at [243, 55] on span "Mens" at bounding box center [245, 58] width 17 height 8
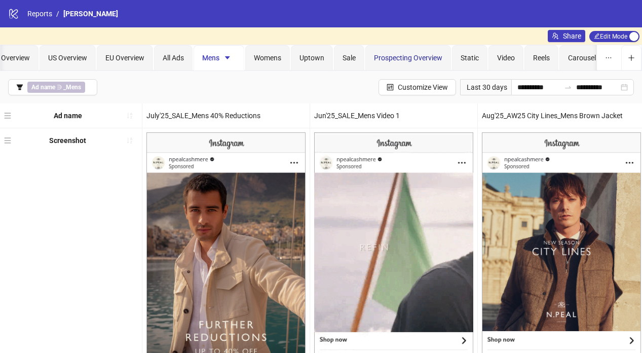
click at [386, 56] on span "Prospecting Overview" at bounding box center [408, 58] width 68 height 8
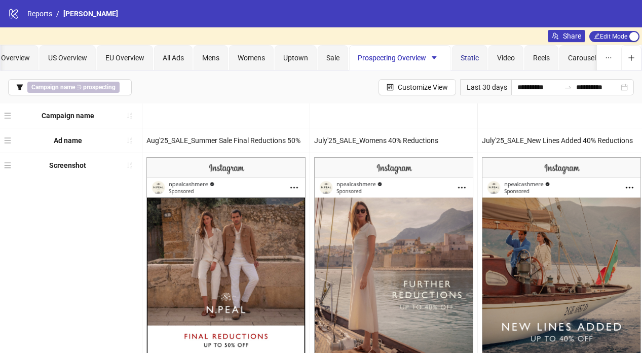
click at [466, 56] on span "Static" at bounding box center [470, 58] width 18 height 8
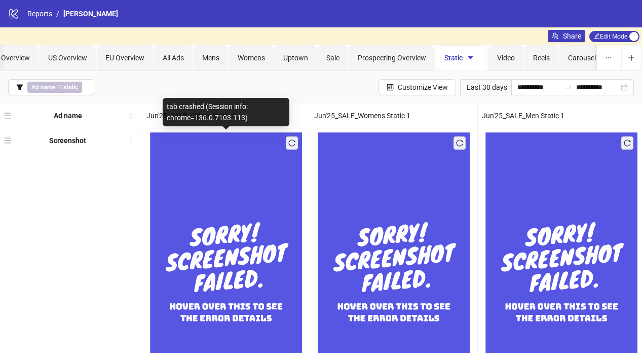
click at [289, 147] on button "button" at bounding box center [292, 142] width 12 height 13
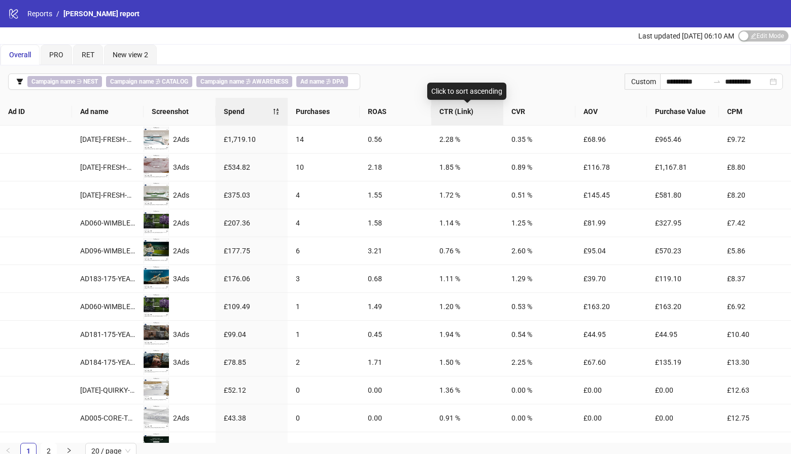
click at [464, 111] on span "CTR (Link)" at bounding box center [467, 111] width 56 height 11
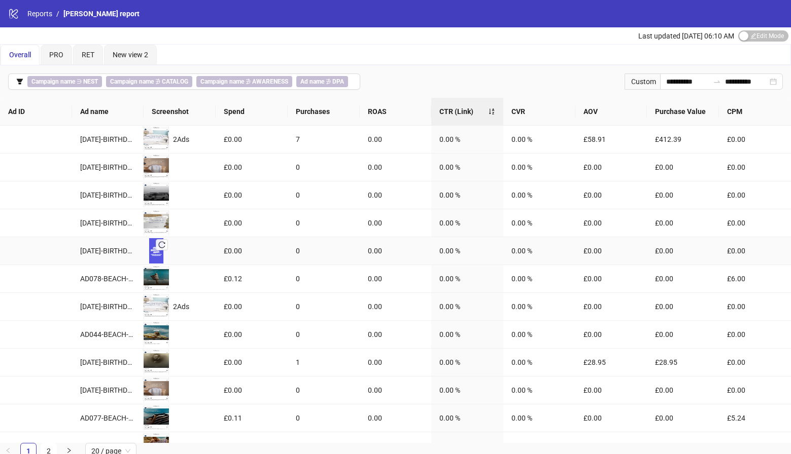
click at [160, 245] on icon "reload" at bounding box center [161, 244] width 7 height 7
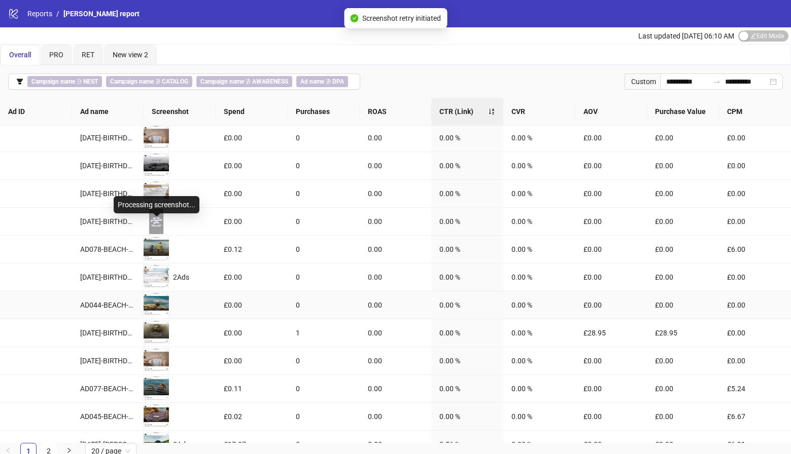
scroll to position [30, 0]
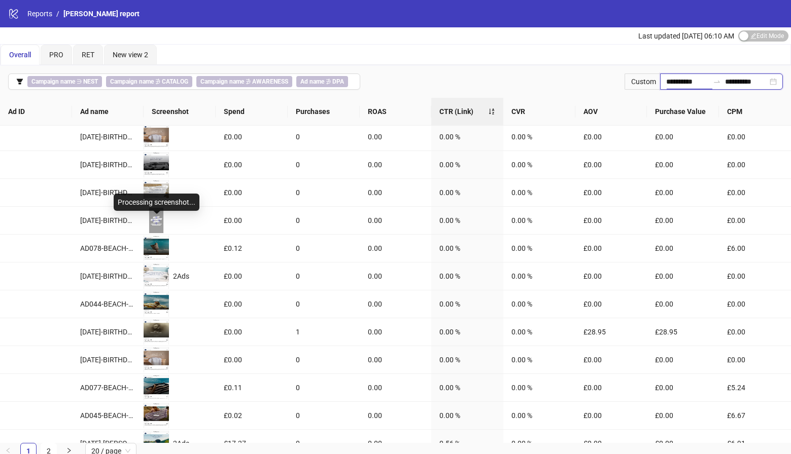
click at [689, 78] on input "**********" at bounding box center [687, 81] width 43 height 11
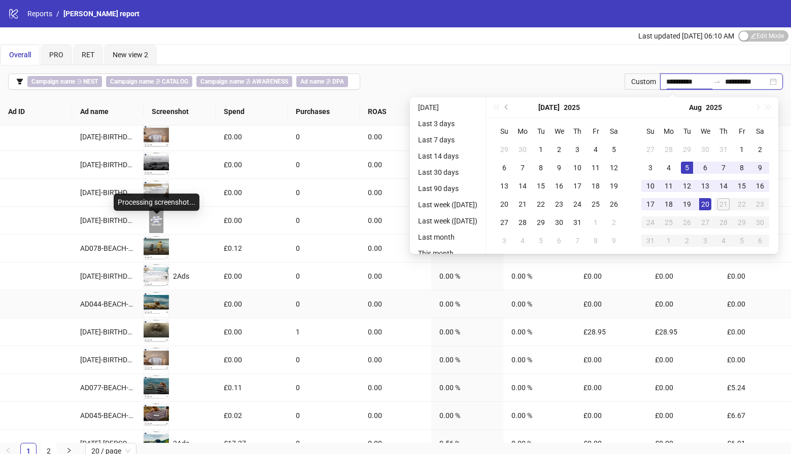
type input "**********"
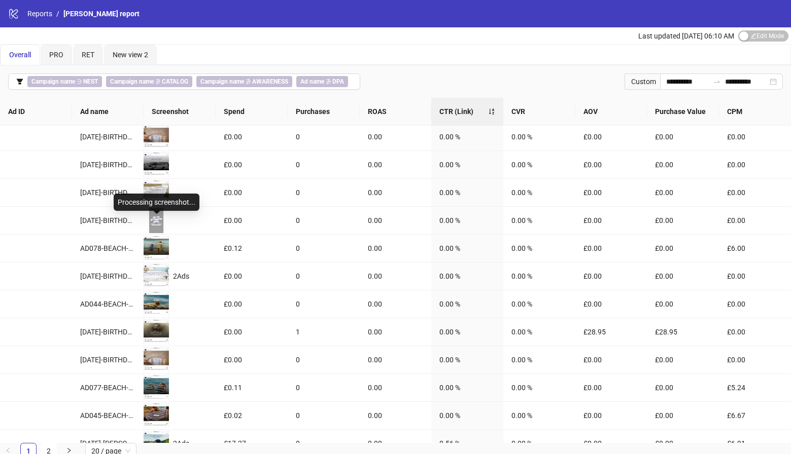
click at [556, 36] on div "Last updated [DATE] 06:10 AM Edit Mode Edit Mode" at bounding box center [395, 35] width 791 height 17
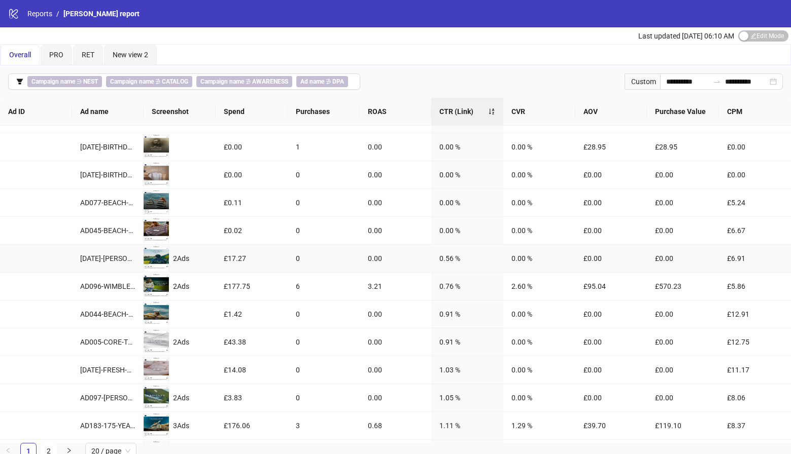
scroll to position [213, 0]
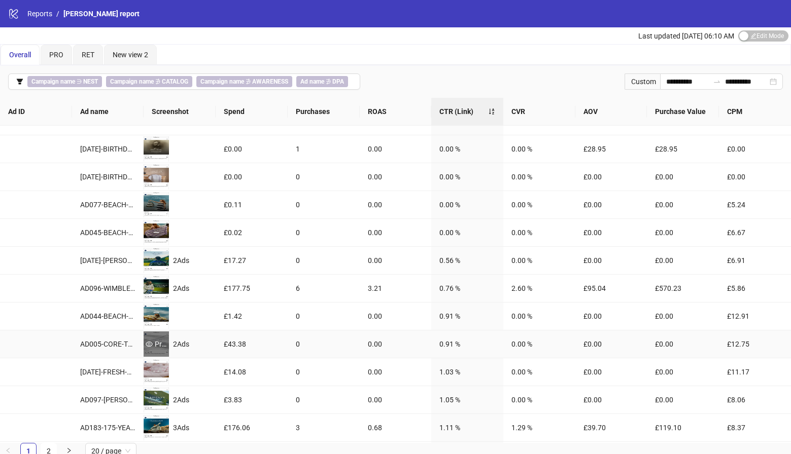
click at [155, 341] on div "Preview" at bounding box center [156, 344] width 25 height 11
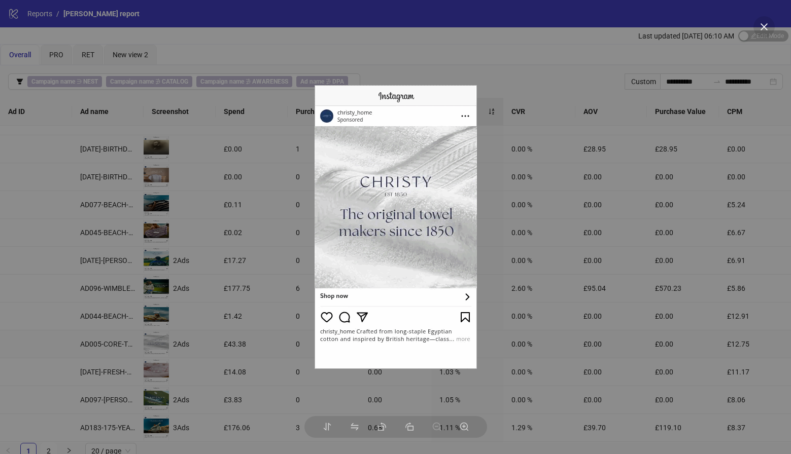
click at [289, 279] on div at bounding box center [395, 227] width 791 height 454
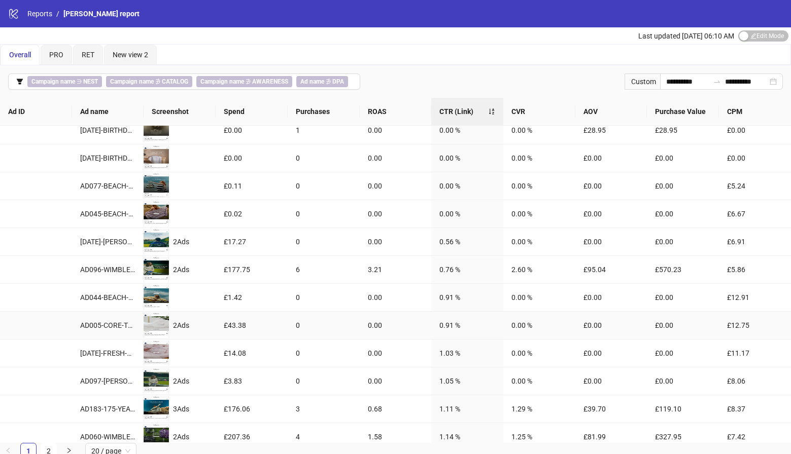
scroll to position [233, 0]
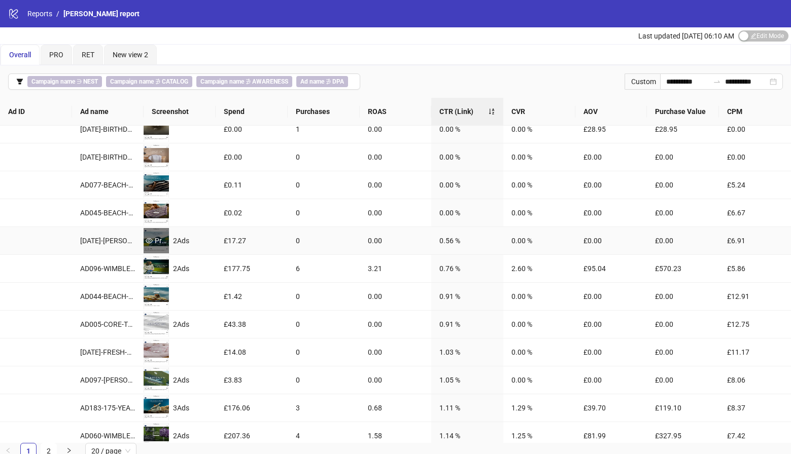
click at [154, 238] on div "Preview" at bounding box center [156, 240] width 25 height 11
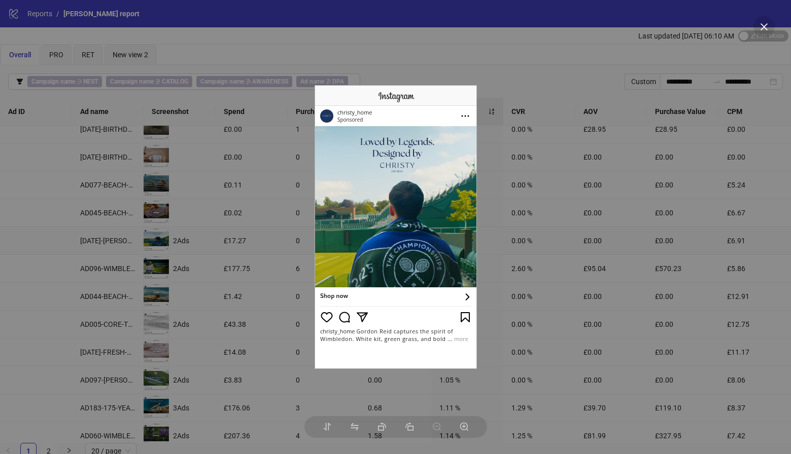
click at [199, 226] on div at bounding box center [395, 227] width 791 height 454
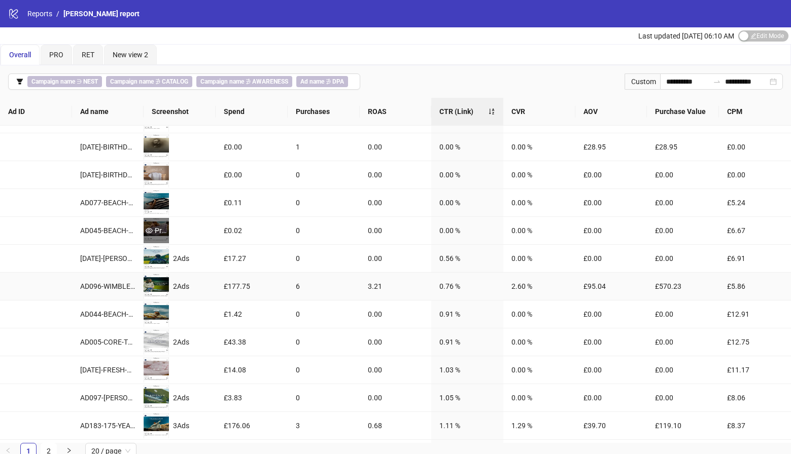
scroll to position [215, 0]
click at [157, 261] on div "Preview" at bounding box center [156, 259] width 25 height 11
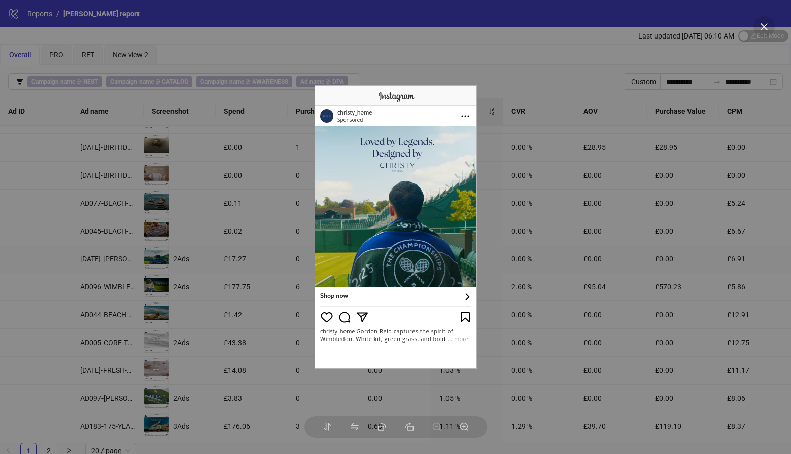
click at [231, 255] on div at bounding box center [395, 227] width 791 height 454
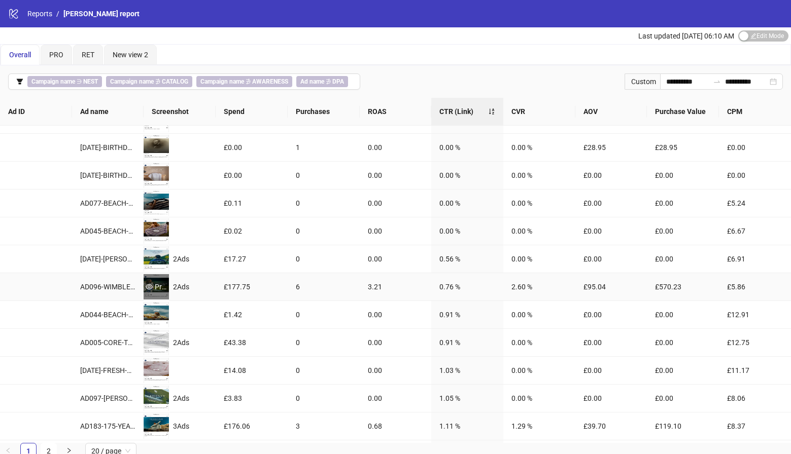
click at [160, 287] on div "Preview" at bounding box center [156, 286] width 25 height 11
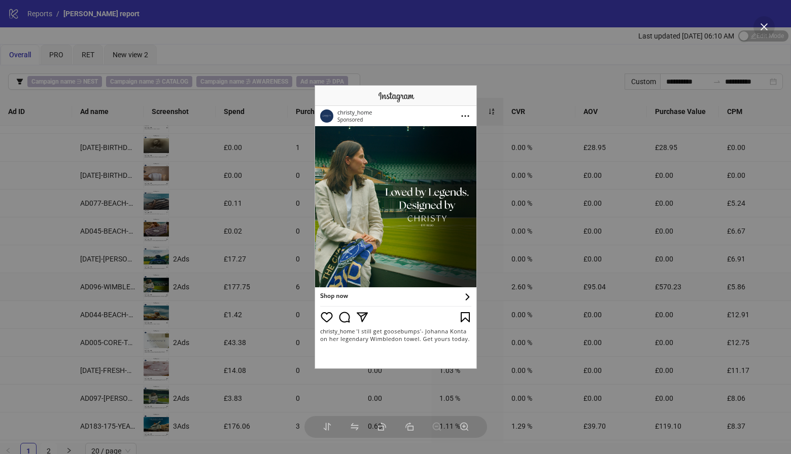
click at [180, 281] on div at bounding box center [395, 227] width 791 height 454
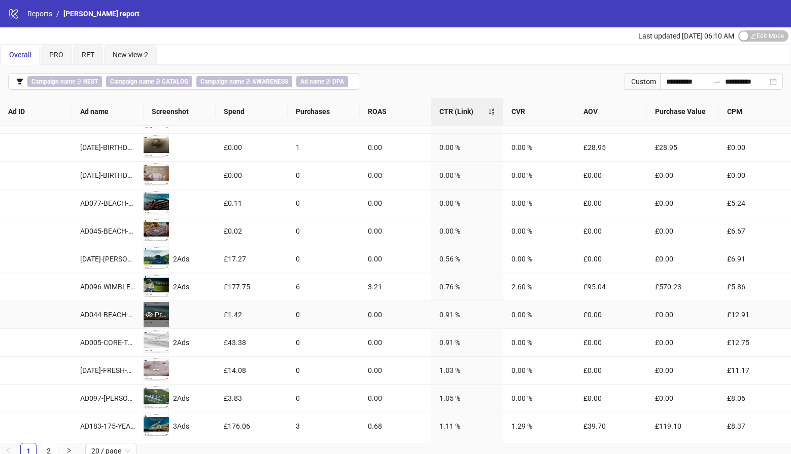
click at [159, 314] on div "Preview" at bounding box center [156, 314] width 25 height 11
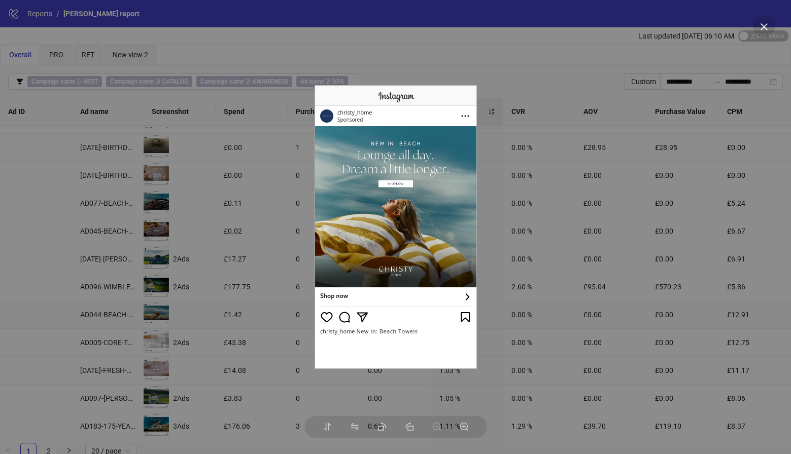
click at [311, 255] on div at bounding box center [395, 227] width 791 height 454
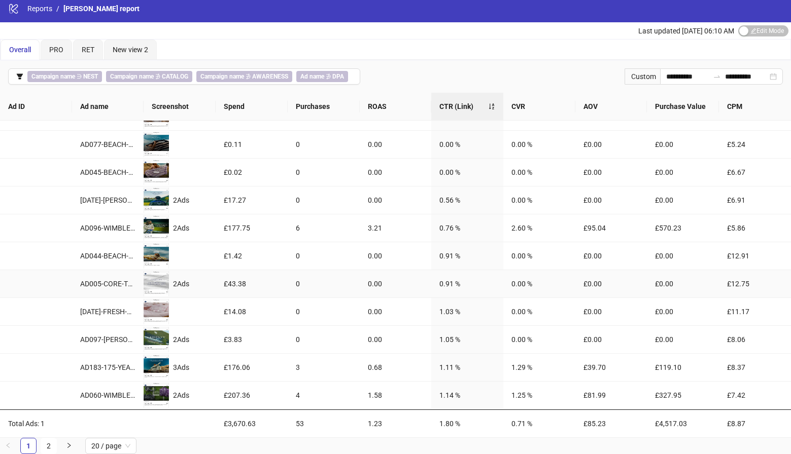
scroll to position [268, 0]
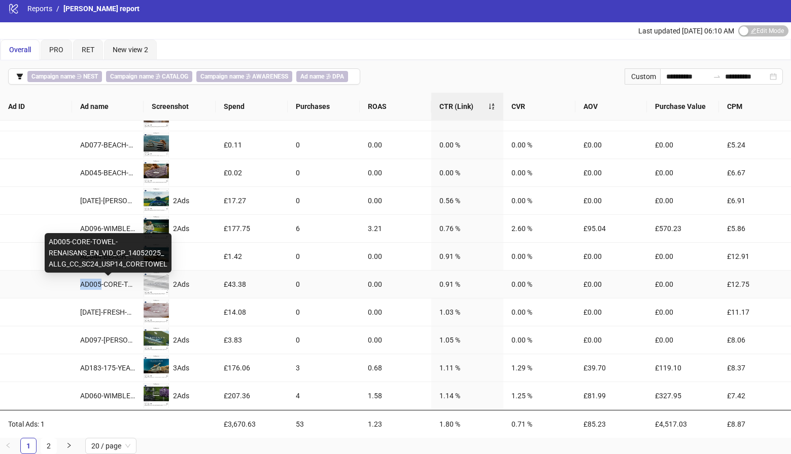
drag, startPoint x: 79, startPoint y: 286, endPoint x: 100, endPoint y: 285, distance: 20.8
click at [100, 285] on td "AD005-CORE-TOWEL-RENAISANS_EN_VID_CP_14052025_ALLG_CC_SC24_USP14_CORETOWEL" at bounding box center [108, 285] width 72 height 28
copy div "AD005"
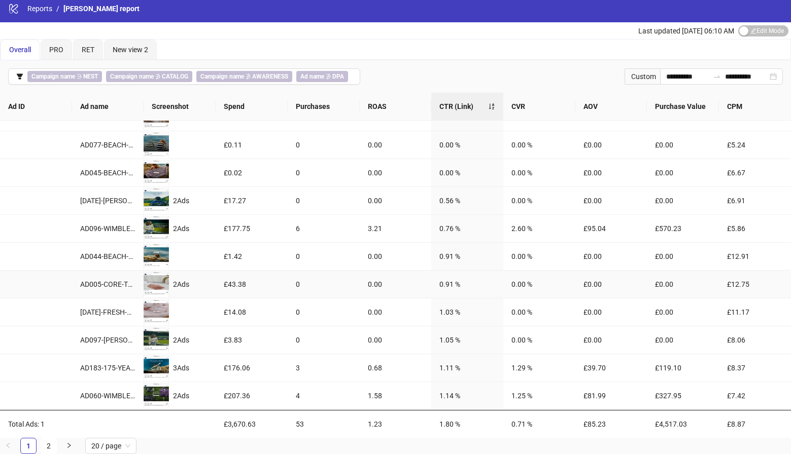
click at [184, 275] on div "Preview 2 Ads" at bounding box center [167, 284] width 46 height 25
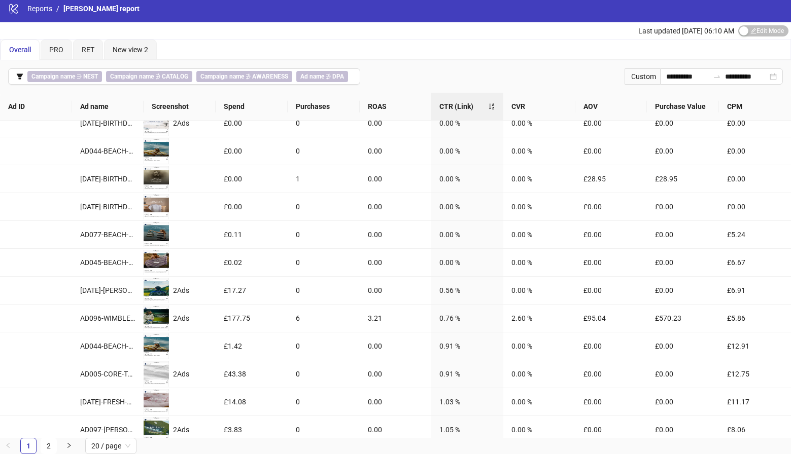
scroll to position [152, 0]
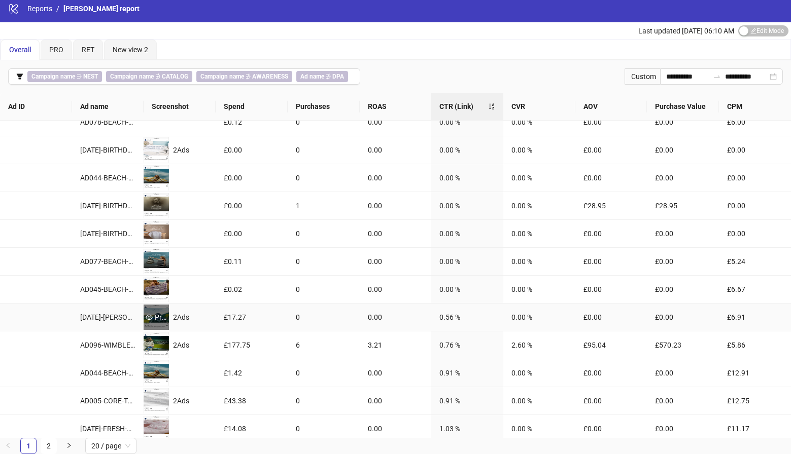
click at [159, 310] on div "Preview" at bounding box center [156, 317] width 25 height 25
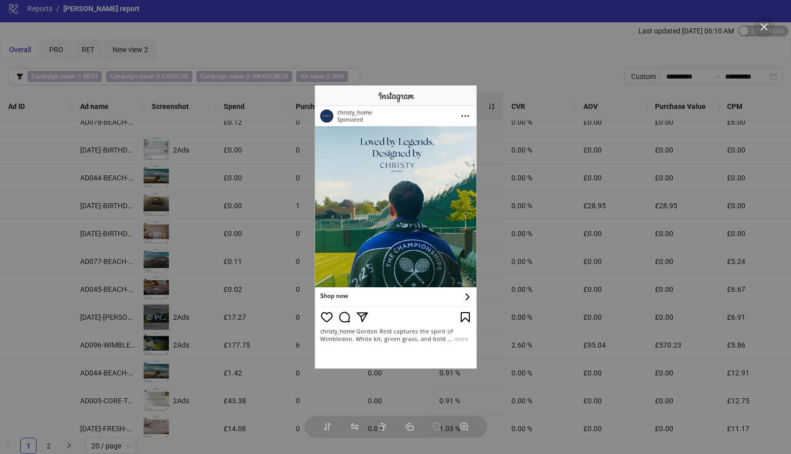
click at [159, 310] on div at bounding box center [395, 227] width 791 height 454
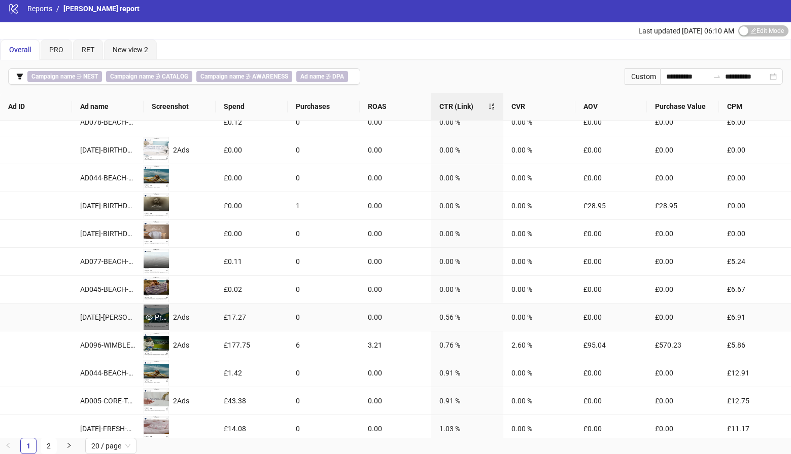
click at [159, 310] on div "Preview" at bounding box center [156, 317] width 25 height 25
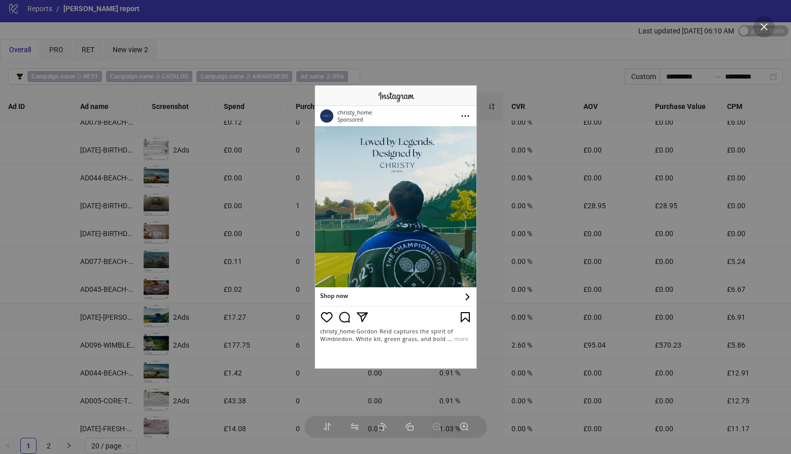
click at [765, 26] on icon "close" at bounding box center [763, 26] width 9 height 9
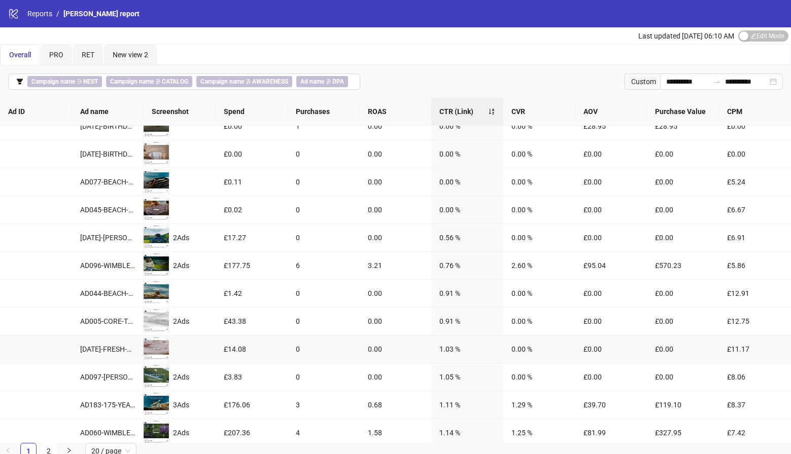
scroll to position [269, 0]
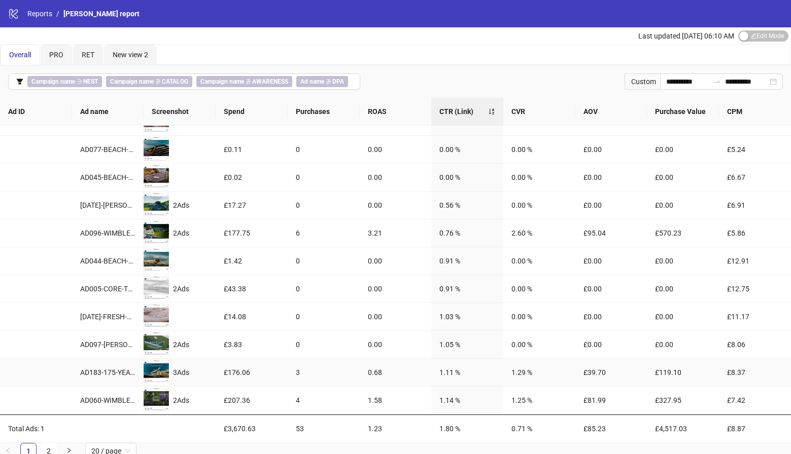
click at [384, 373] on div "0.68" at bounding box center [396, 372] width 56 height 11
